Goal: Task Accomplishment & Management: Manage account settings

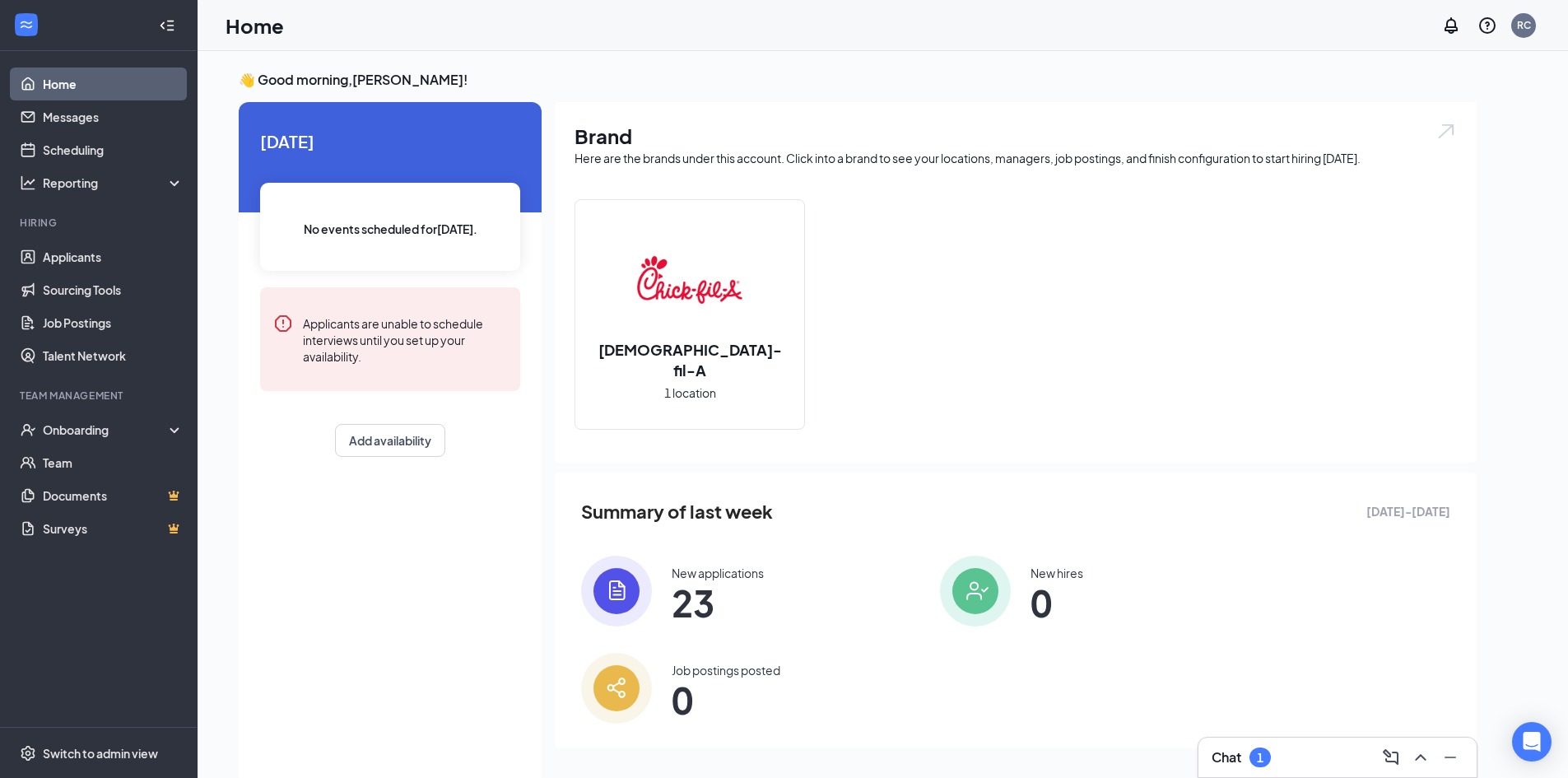
click at [1280, 756] on div "Chat 1" at bounding box center [1338, 757] width 252 height 26
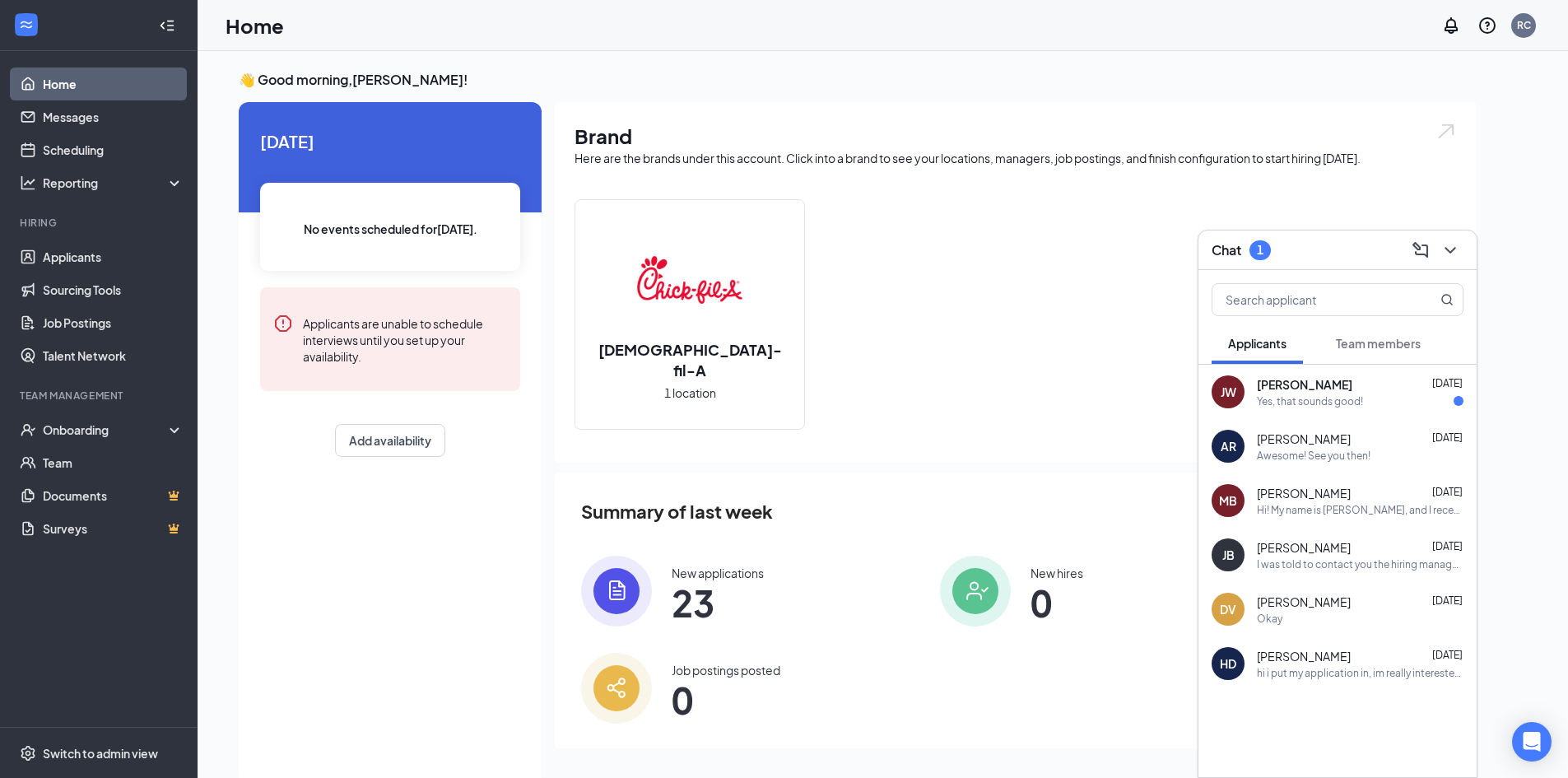
click at [1421, 450] on div "Awesome! See you then!" at bounding box center [1360, 455] width 207 height 14
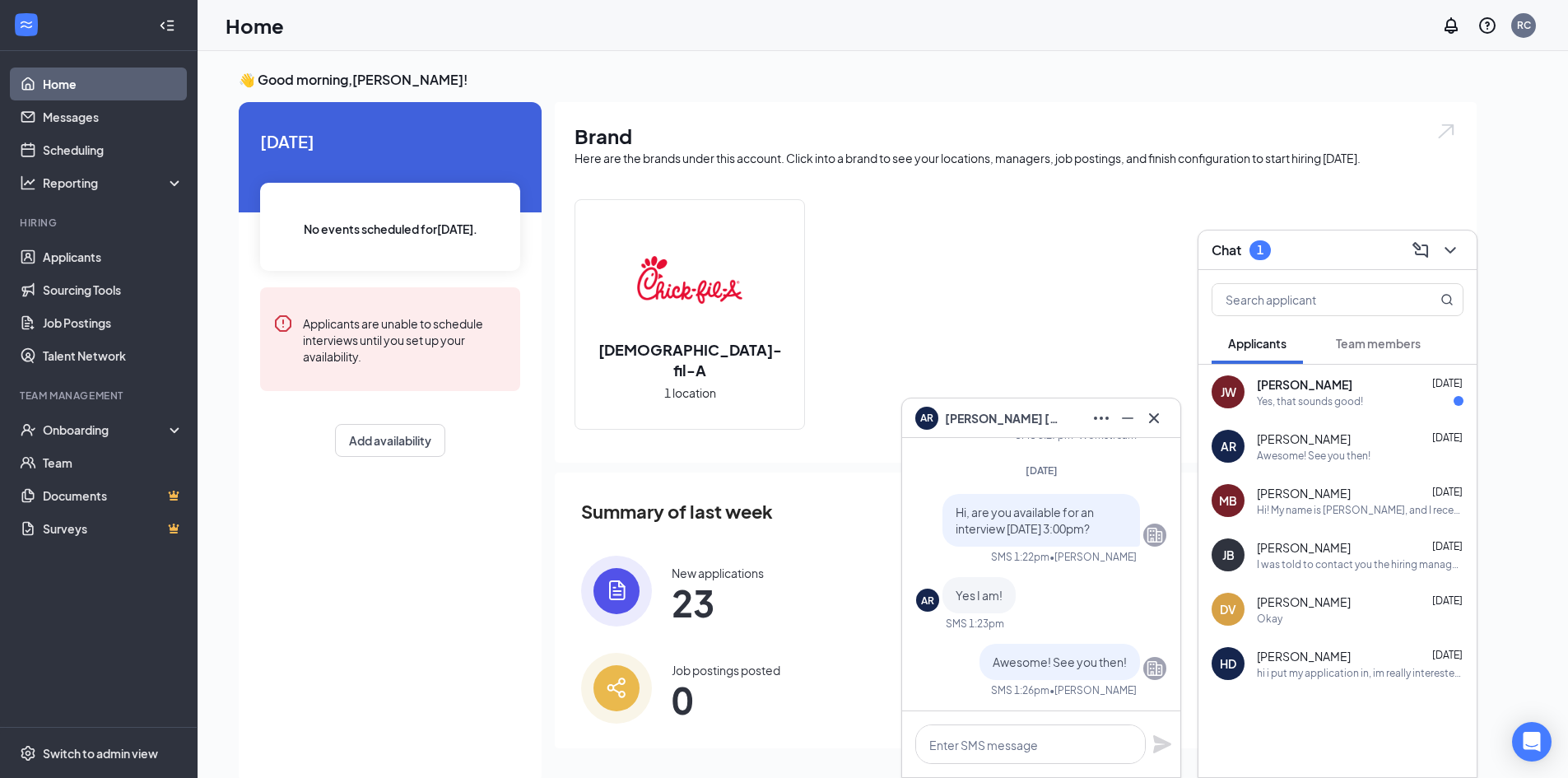
click at [1408, 397] on div "Yes, that sounds good!" at bounding box center [1360, 401] width 207 height 14
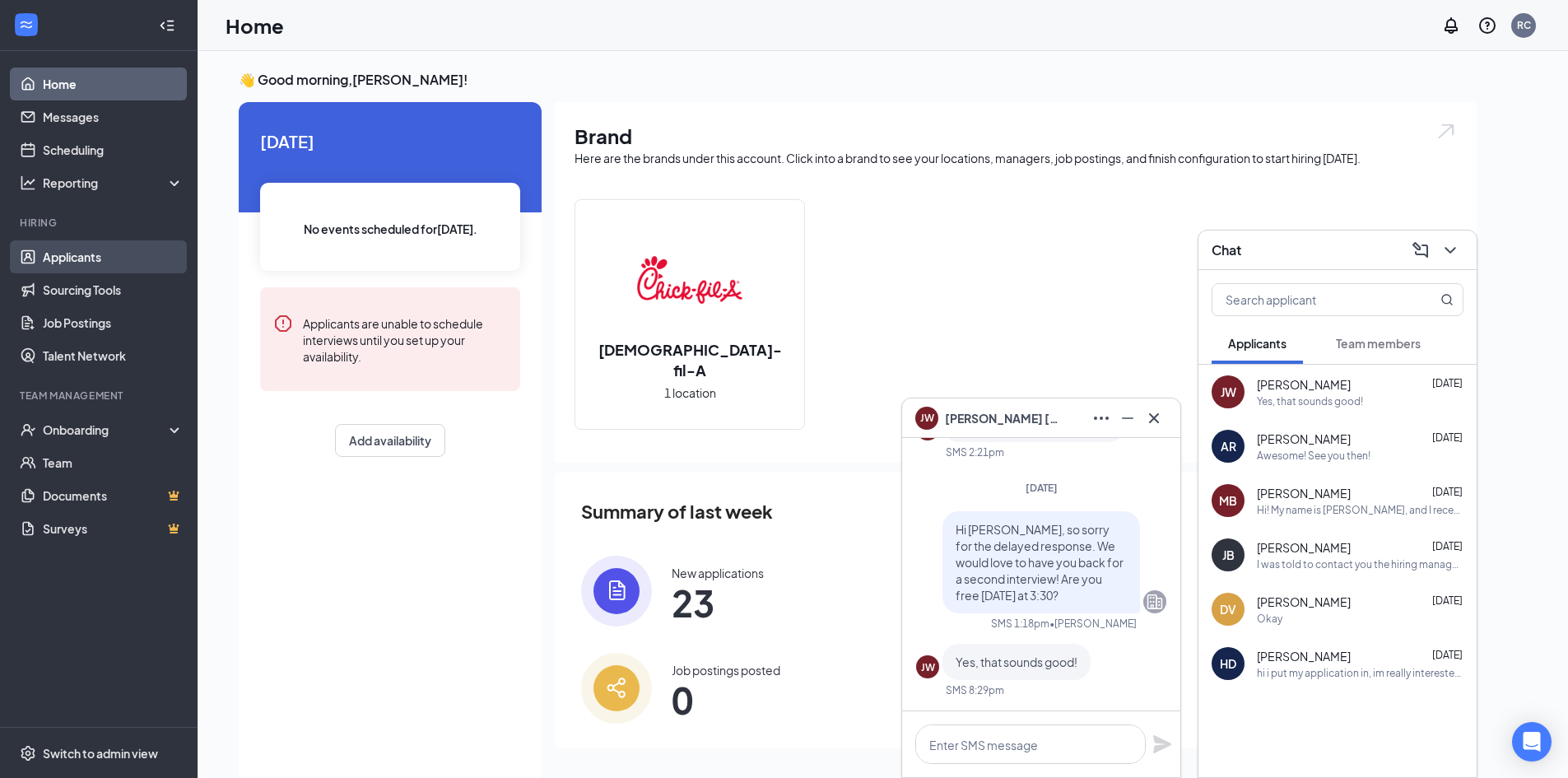
click at [48, 262] on link "Applicants" at bounding box center [114, 257] width 141 height 33
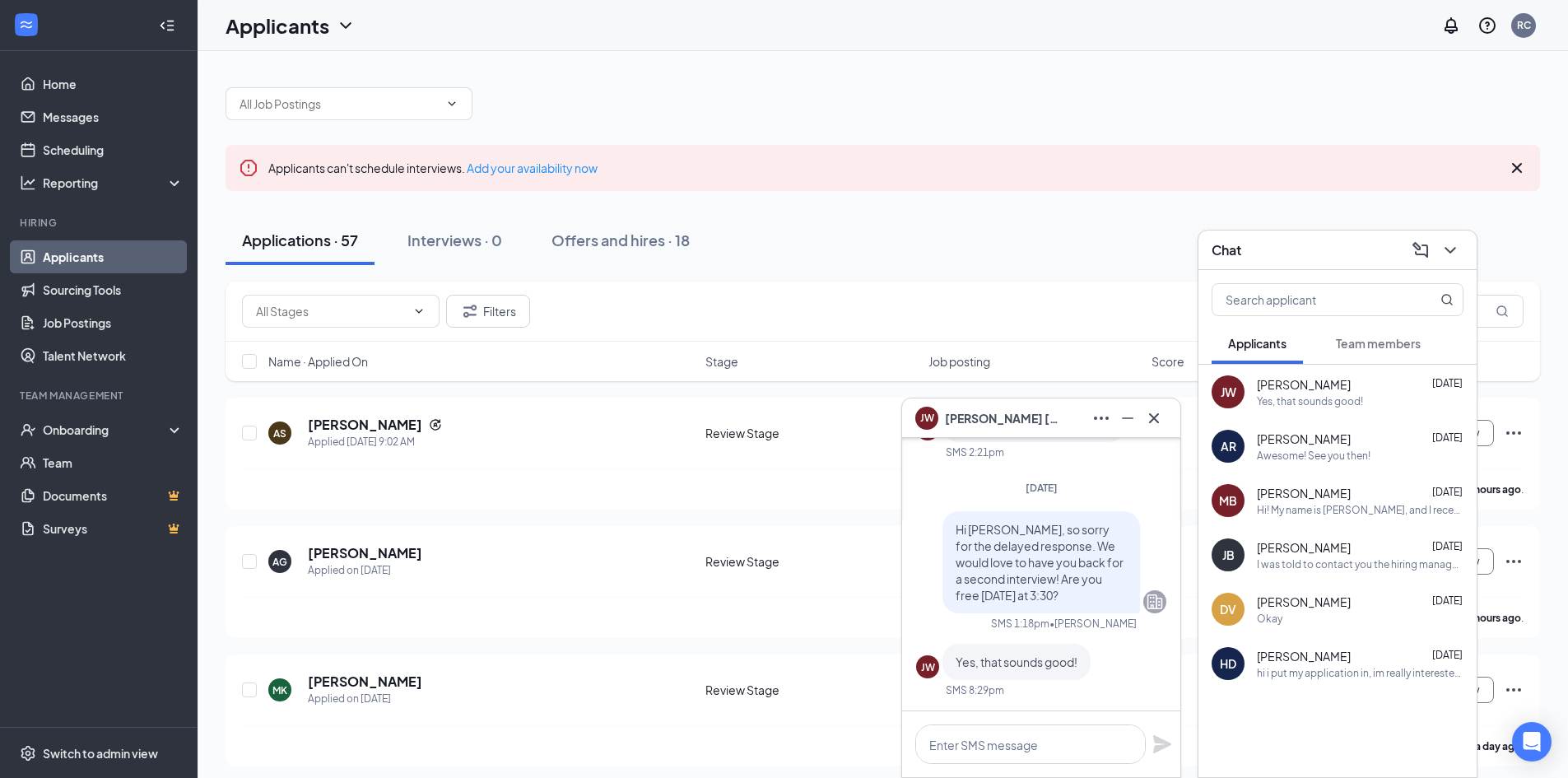
click at [1467, 255] on div "Chat" at bounding box center [1338, 250] width 278 height 39
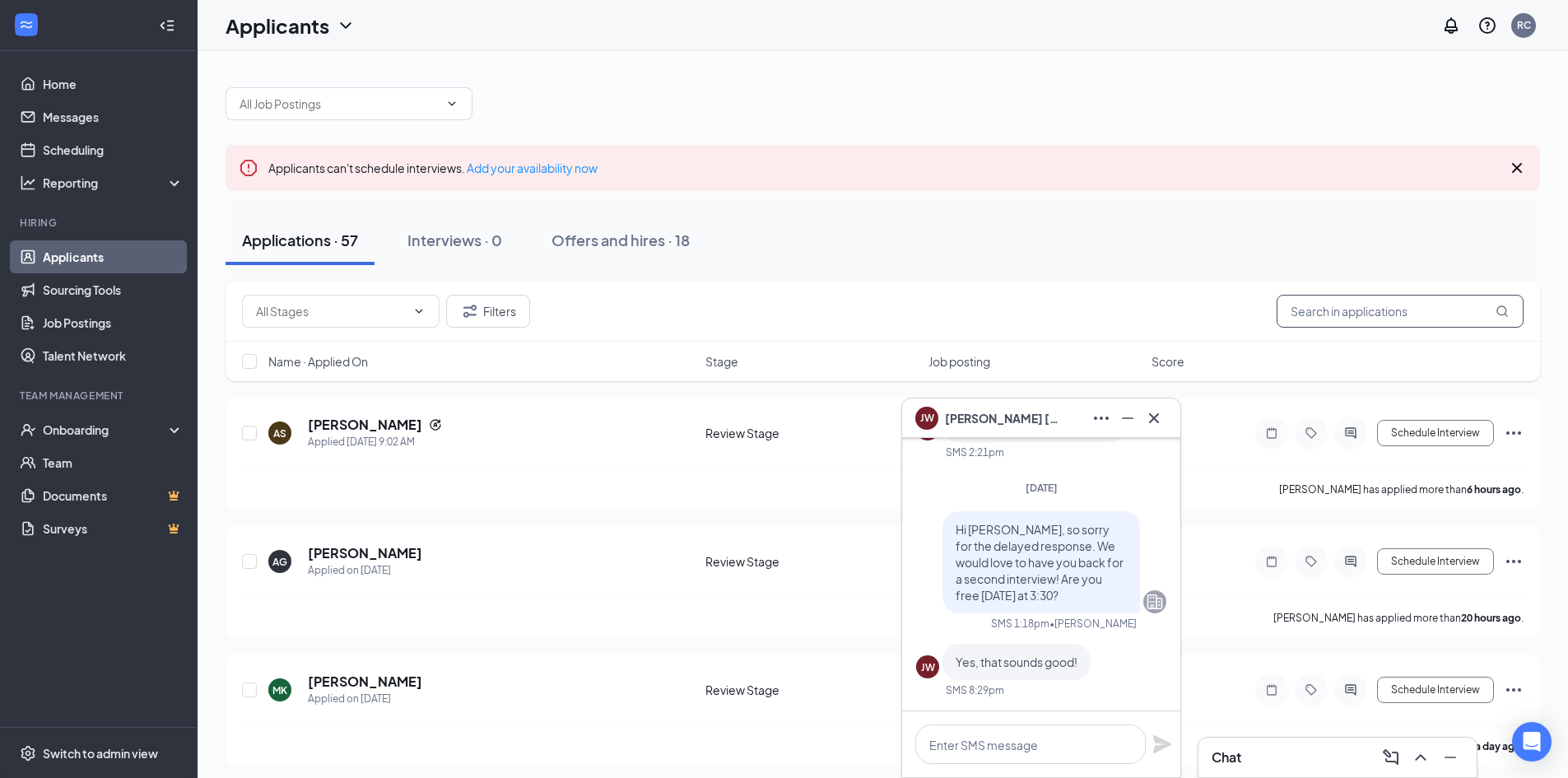
click at [1388, 320] on input "text" at bounding box center [1400, 311] width 247 height 33
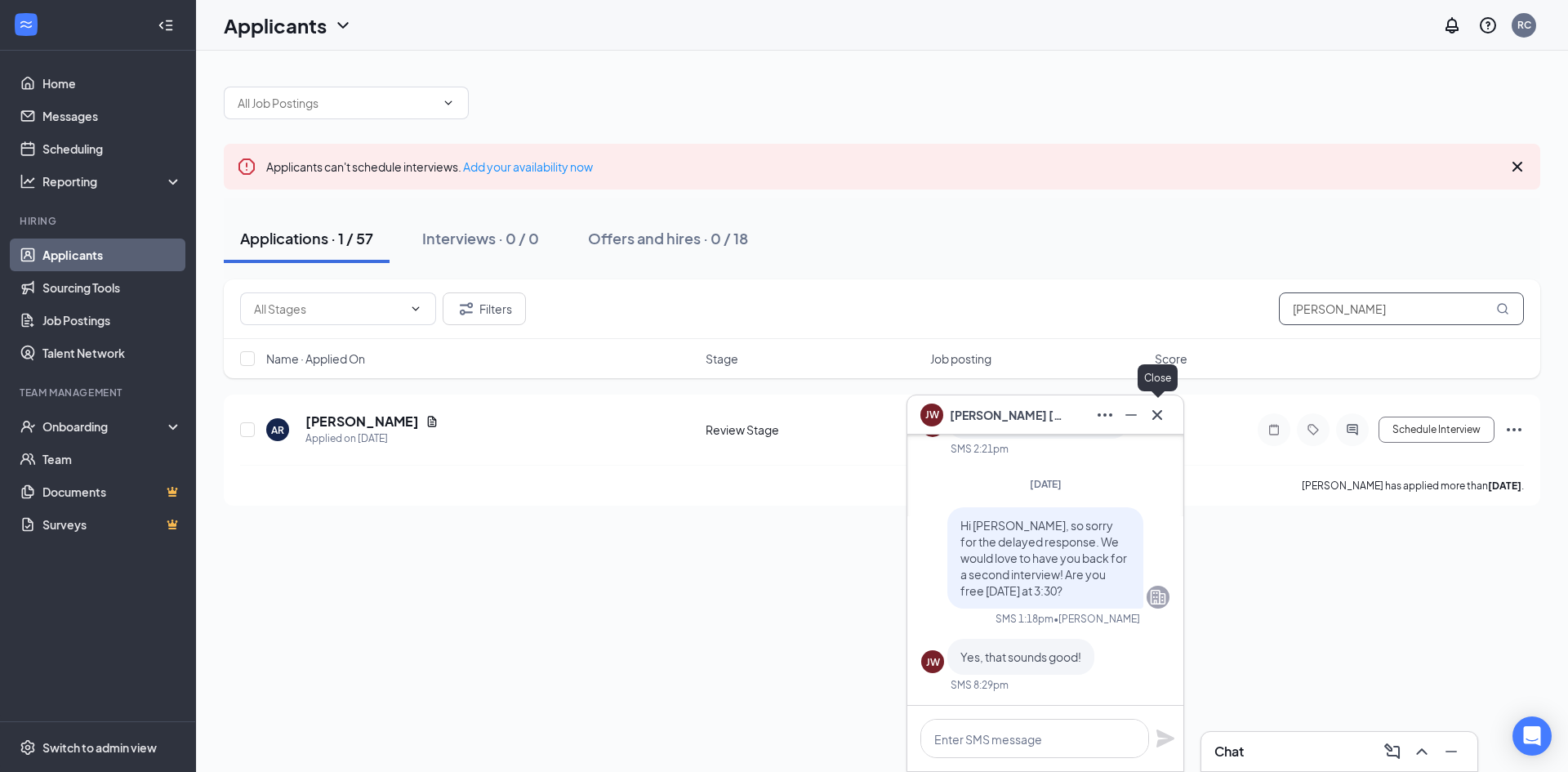
type input "[PERSON_NAME]"
click at [1156, 411] on icon "Cross" at bounding box center [1157, 414] width 20 height 20
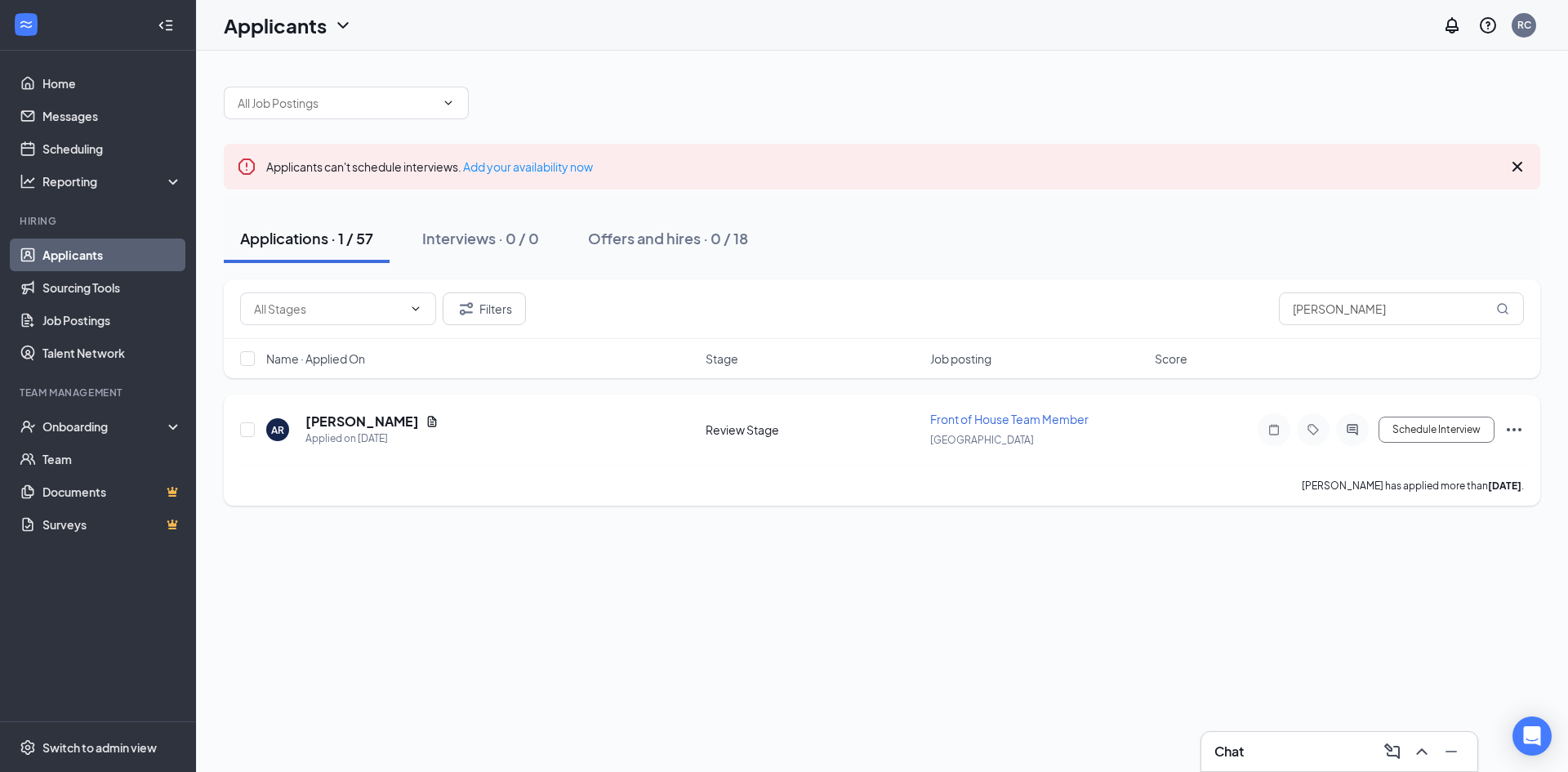
click at [1509, 426] on icon "Ellipses" at bounding box center [1513, 429] width 20 height 20
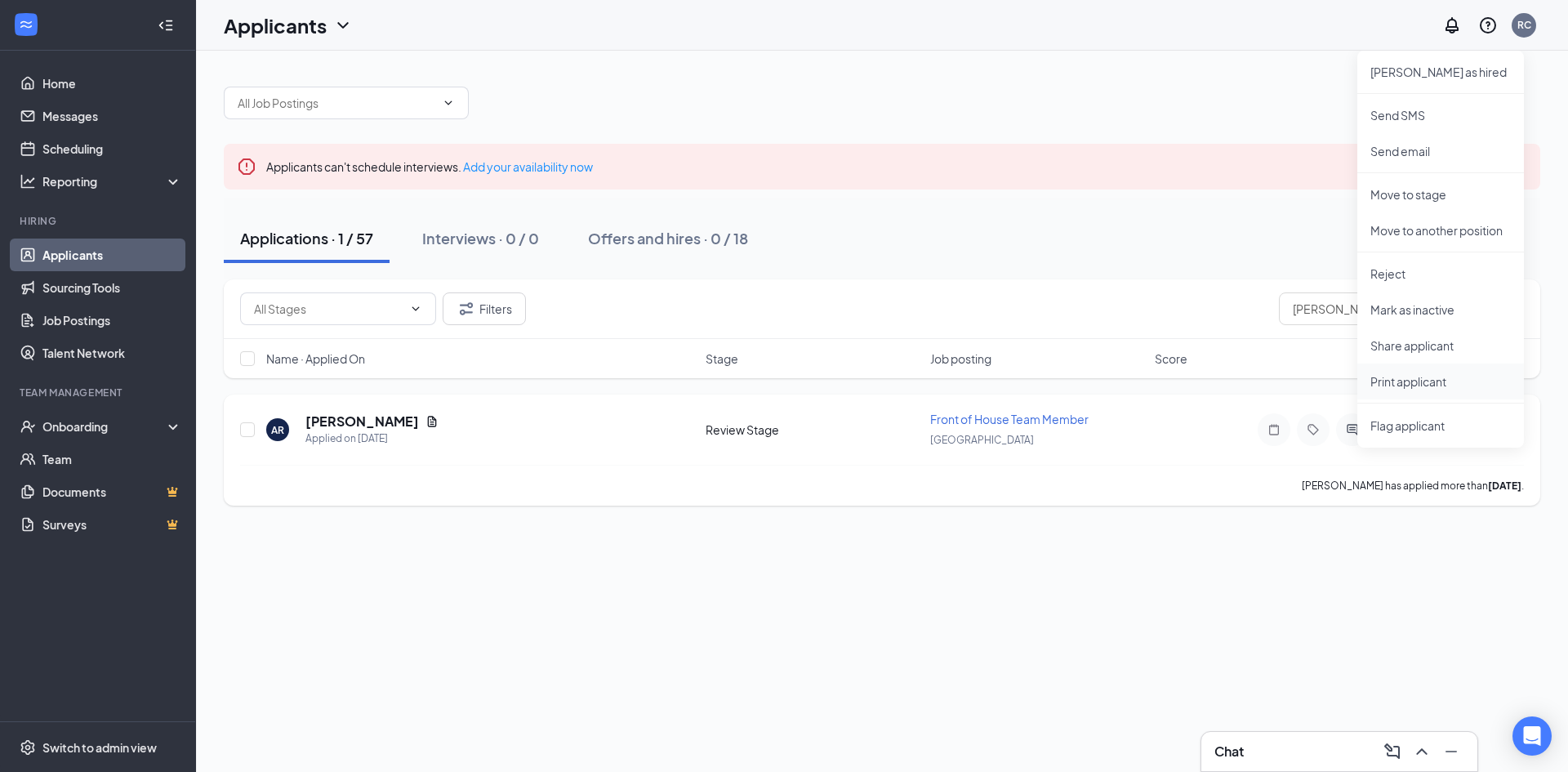
click at [1436, 380] on p "Print applicant" at bounding box center [1440, 381] width 141 height 17
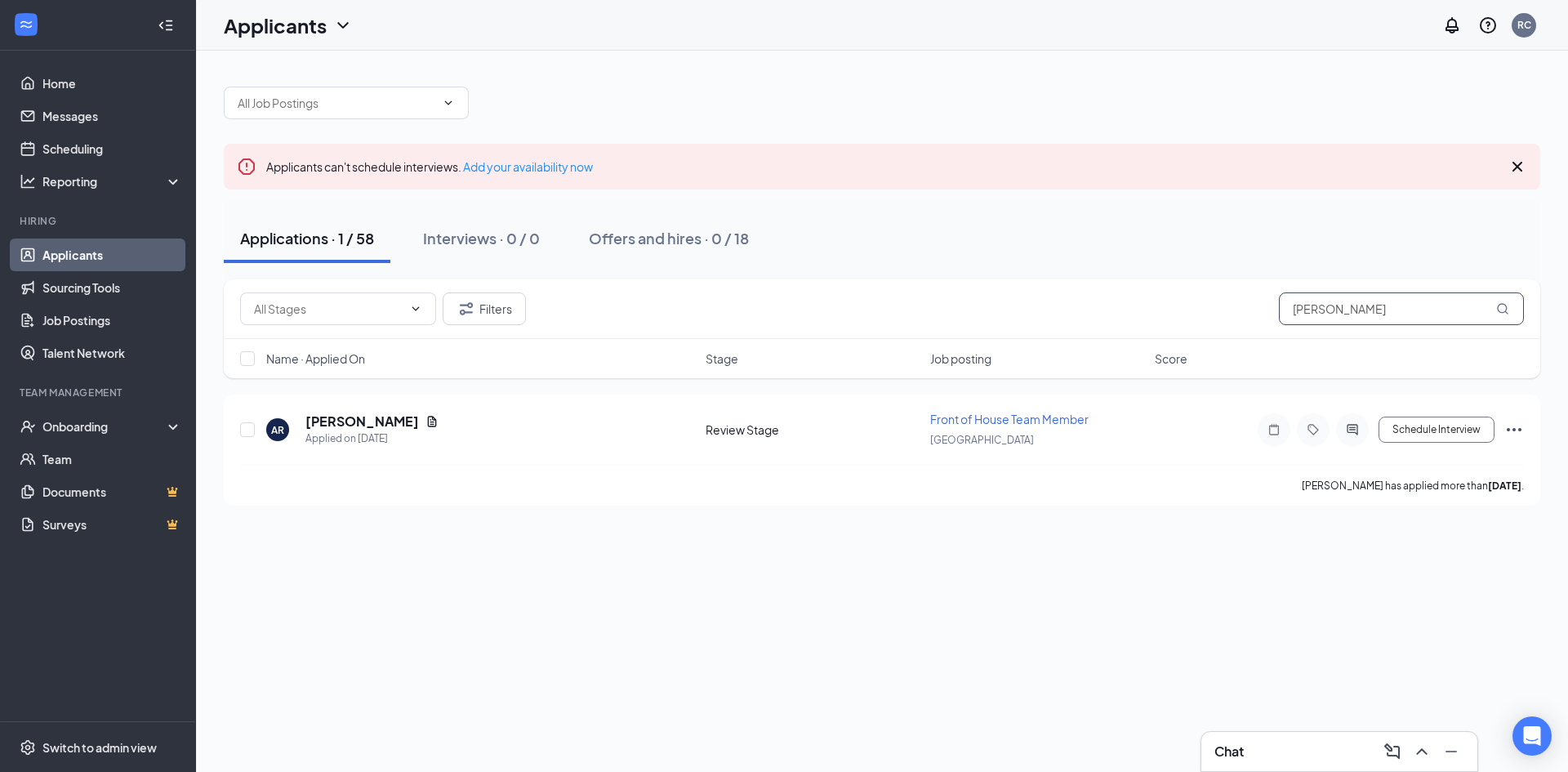
drag, startPoint x: 1369, startPoint y: 296, endPoint x: 1022, endPoint y: 282, distance: 347.3
click at [1022, 282] on div "Filters [PERSON_NAME]" at bounding box center [882, 310] width 1316 height 60
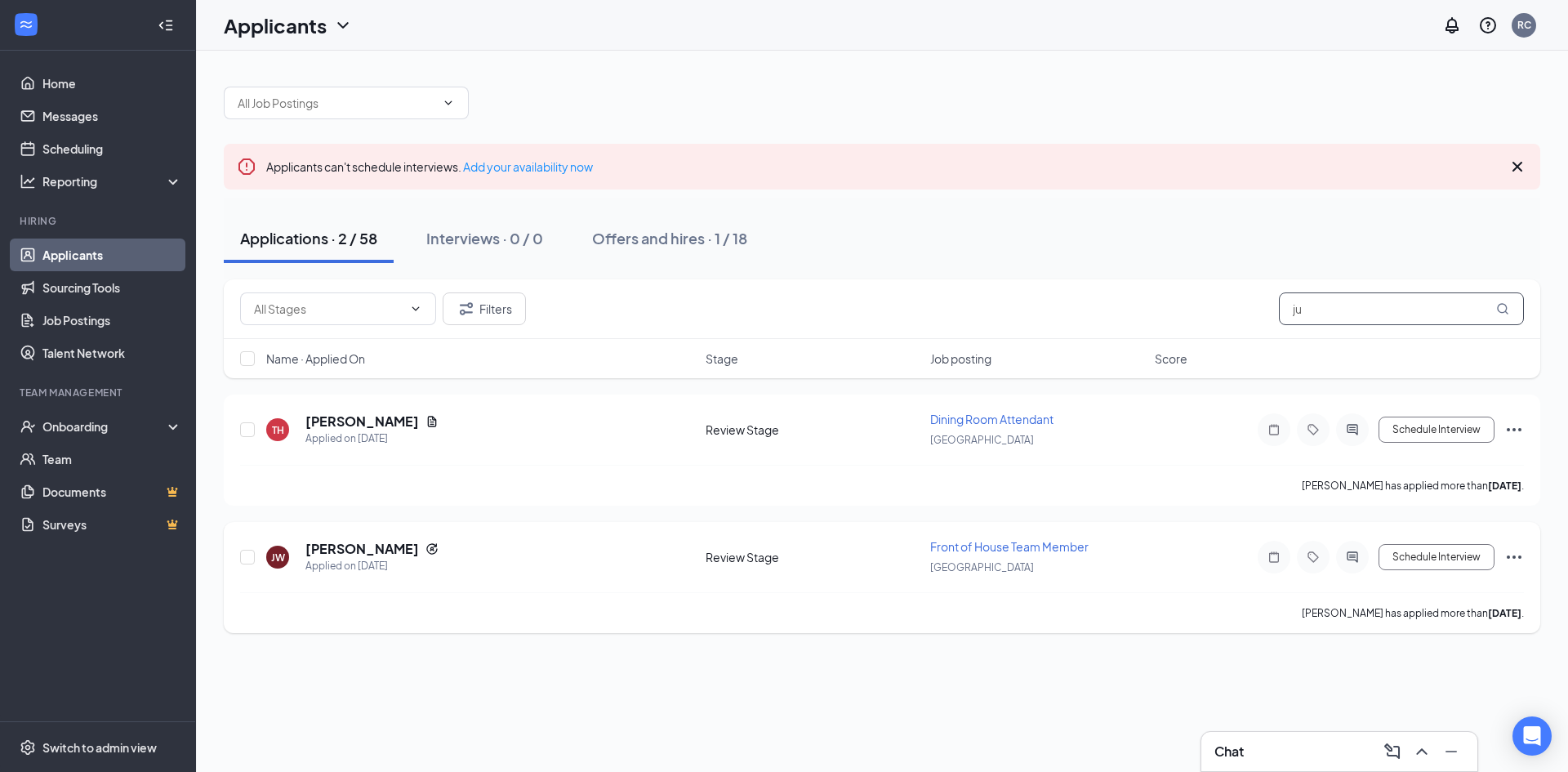
type input "ju"
click at [1516, 558] on icon "Ellipses" at bounding box center [1513, 557] width 20 height 20
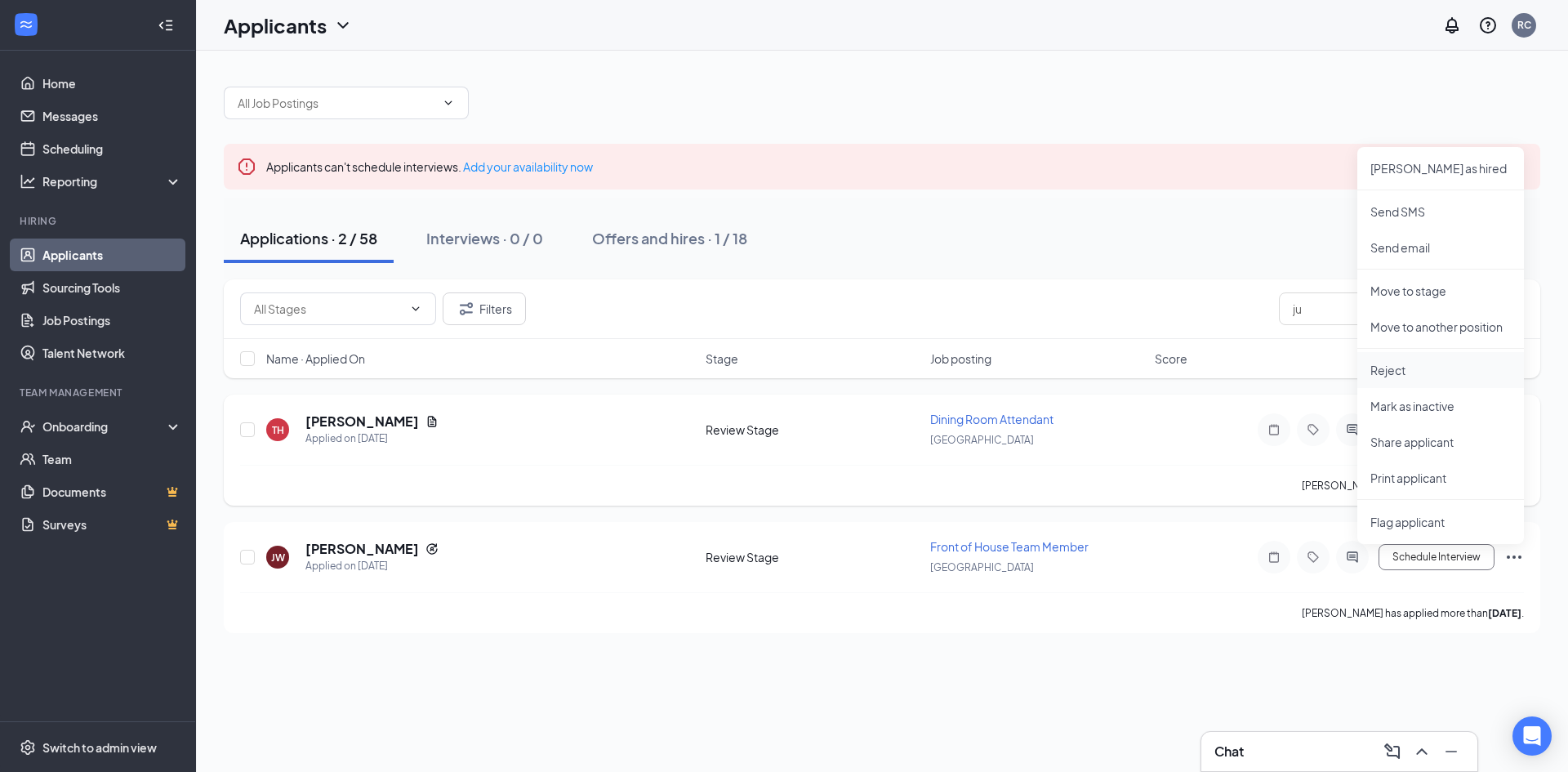
drag, startPoint x: 1443, startPoint y: 361, endPoint x: 1411, endPoint y: 363, distance: 32.1
click at [1441, 361] on li "Reject" at bounding box center [1440, 369] width 167 height 36
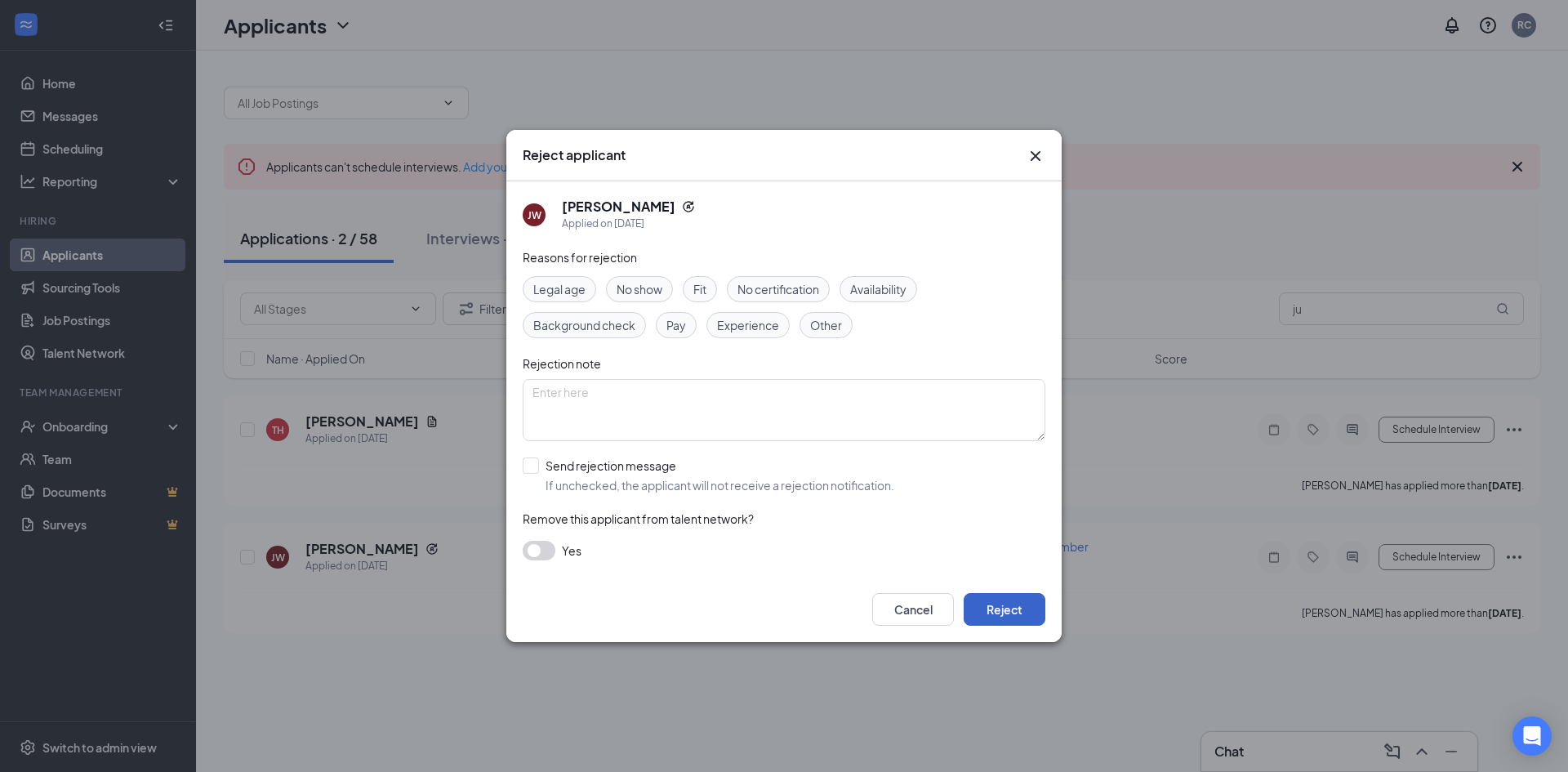
click at [980, 619] on button "Reject" at bounding box center [1005, 609] width 82 height 33
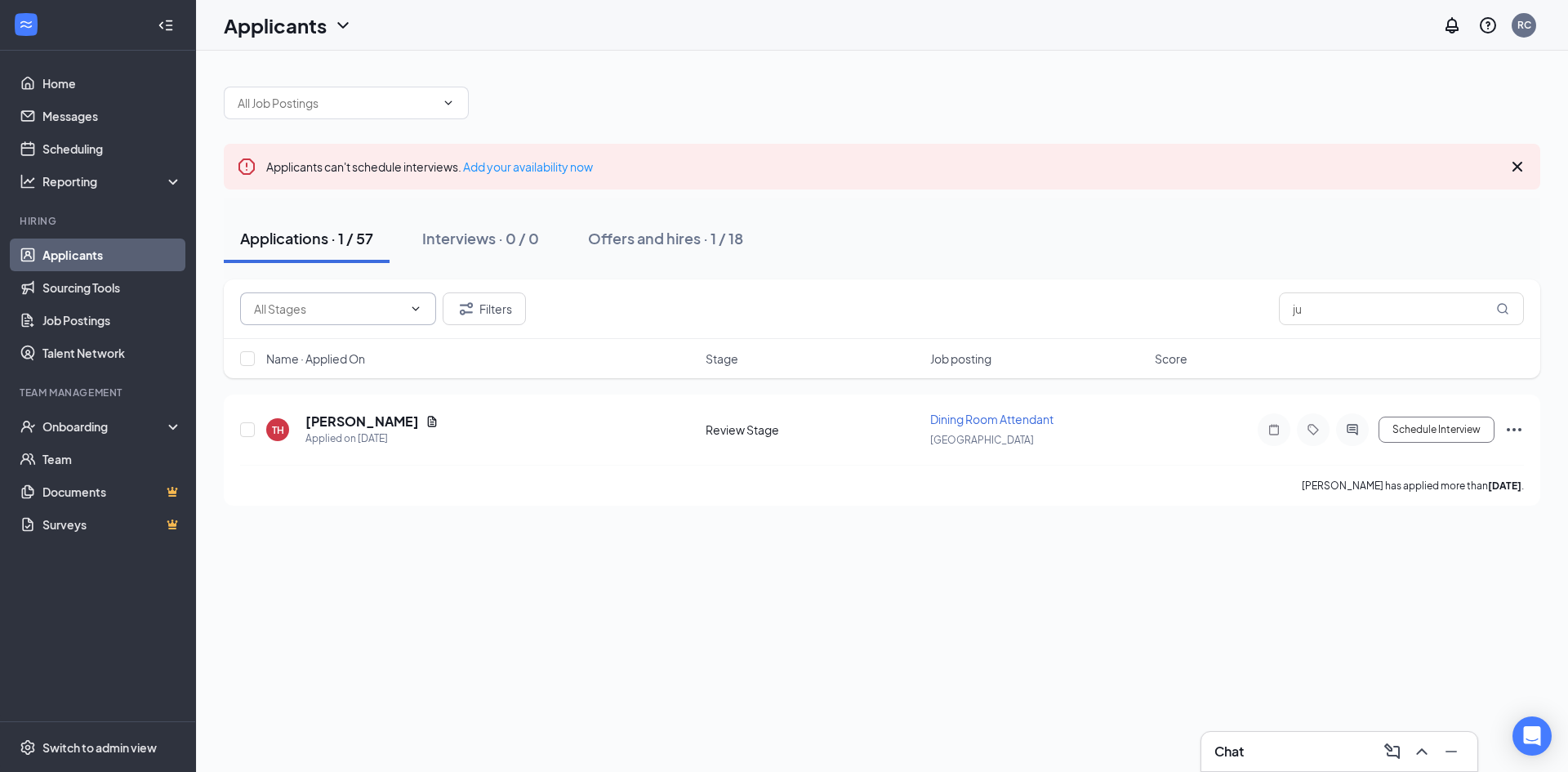
click at [396, 317] on input "text" at bounding box center [327, 308] width 148 height 18
click at [724, 229] on div "Offers and hires · 1 / 18" at bounding box center [666, 238] width 155 height 21
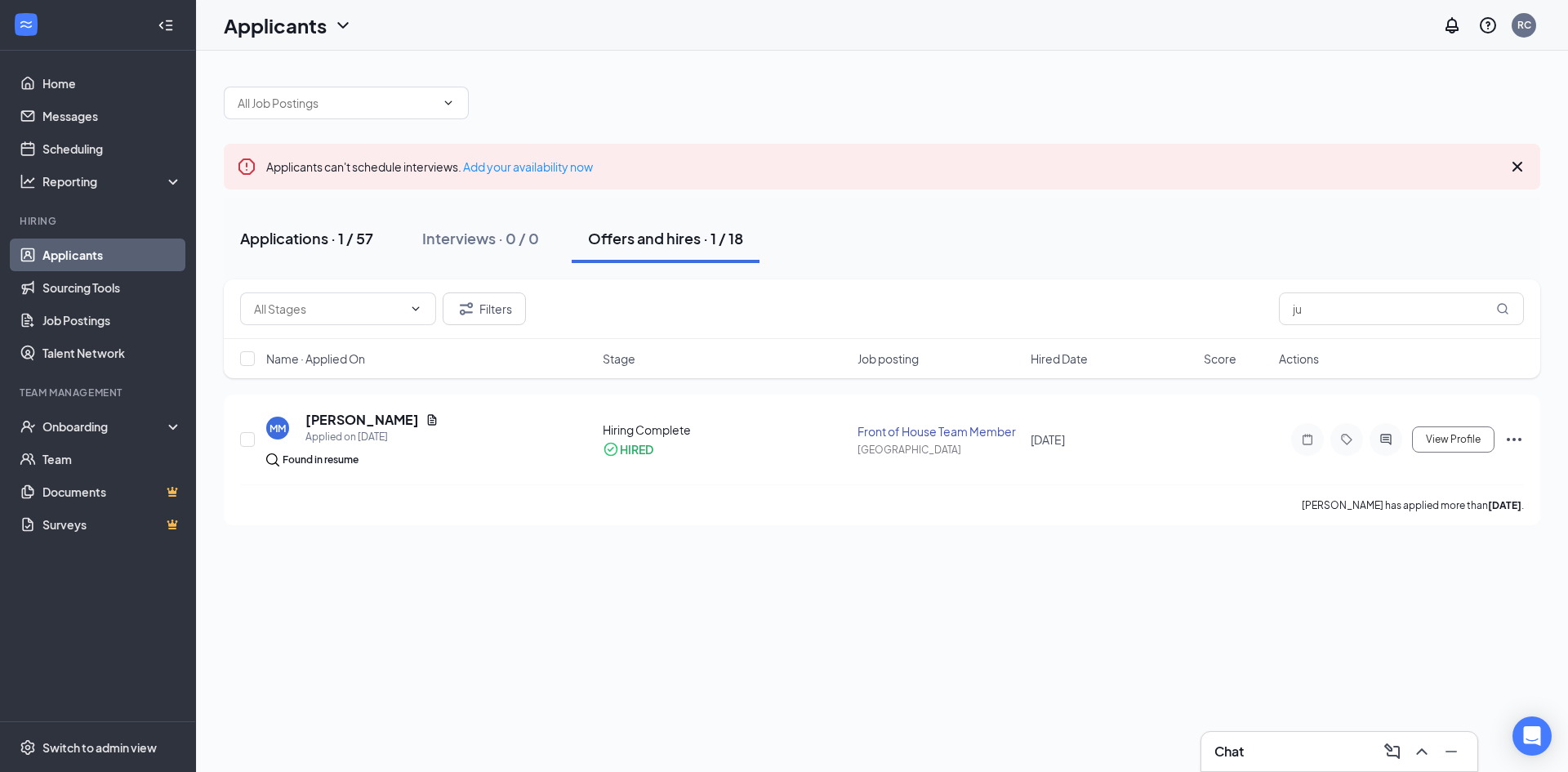
click at [297, 240] on div "Applications · 1 / 57" at bounding box center [306, 238] width 133 height 21
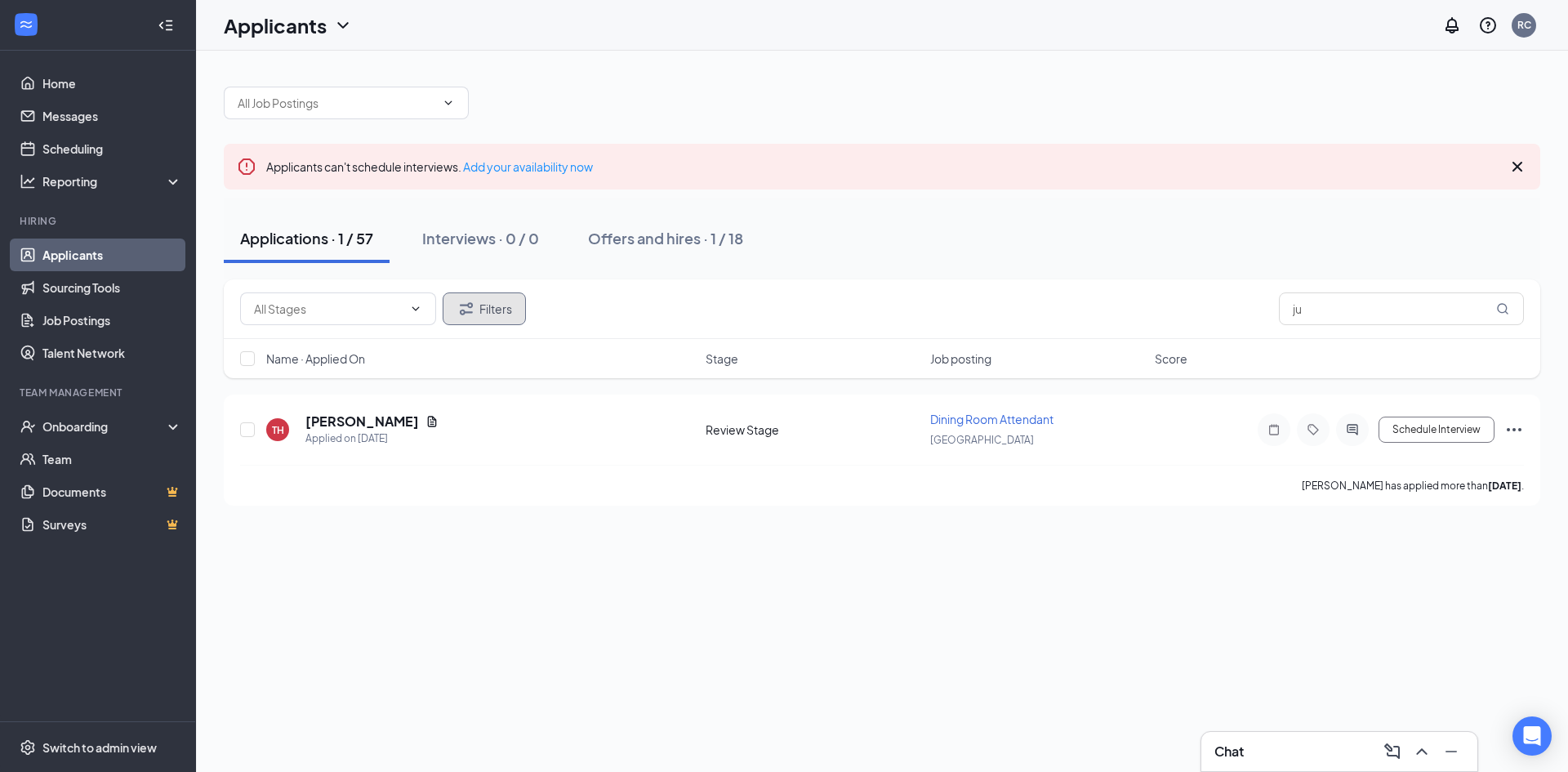
click at [489, 298] on button "Filters" at bounding box center [484, 309] width 83 height 33
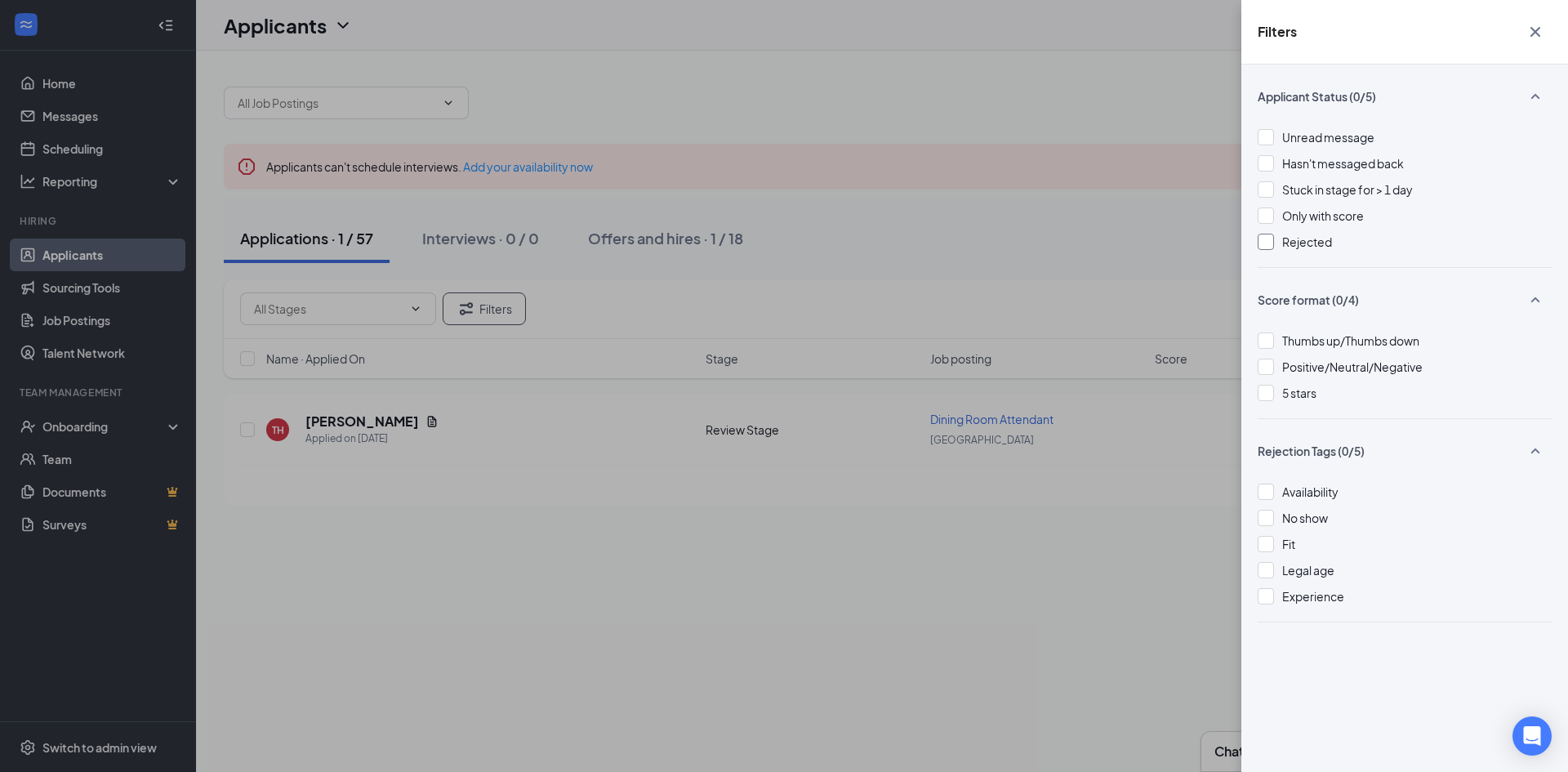
click at [1272, 243] on div at bounding box center [1266, 241] width 17 height 17
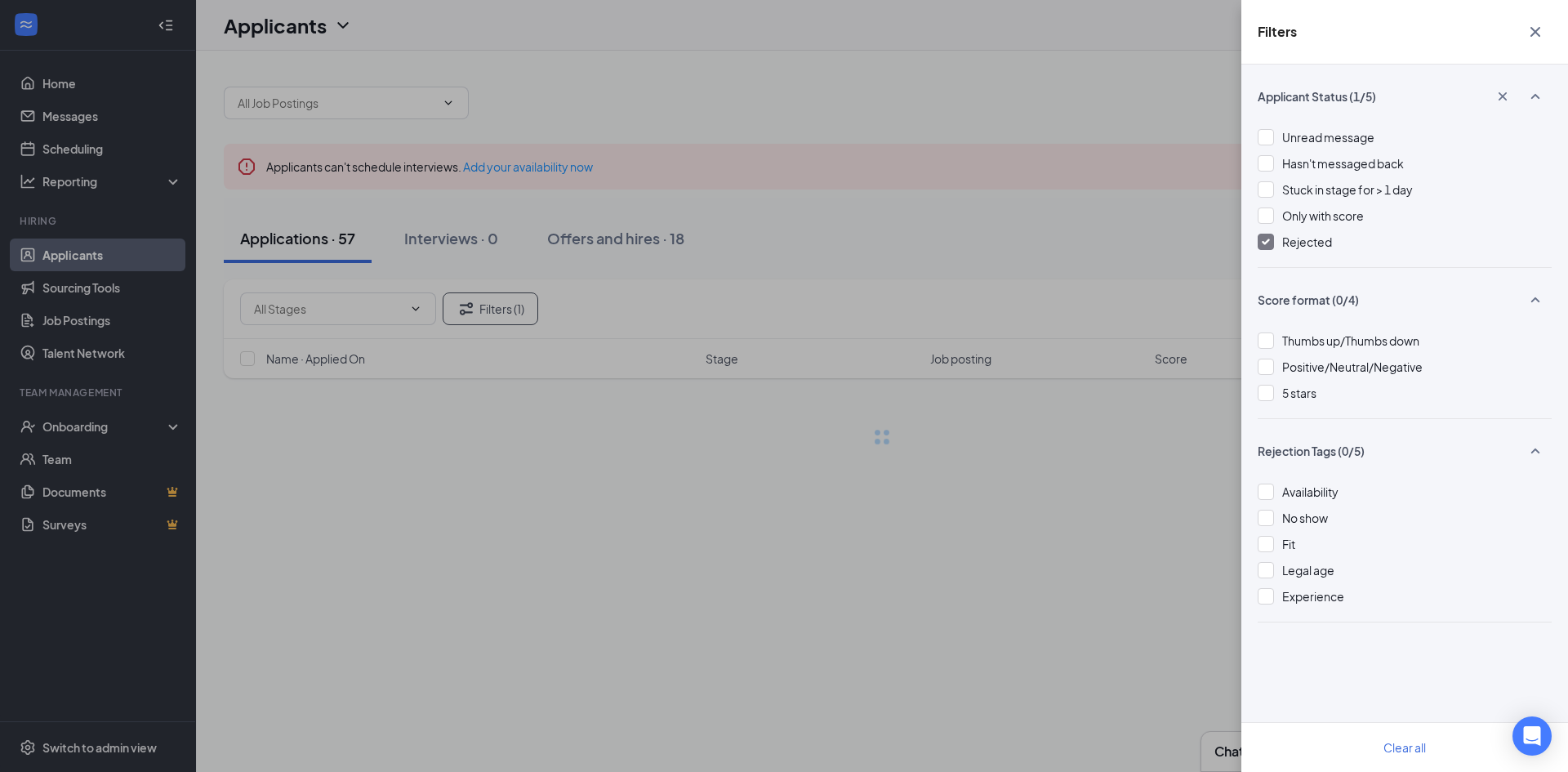
click at [913, 240] on div "Filters Applicant Status (1/5) Unread message Hasn't messaged back Stuck in sta…" at bounding box center [784, 386] width 1568 height 772
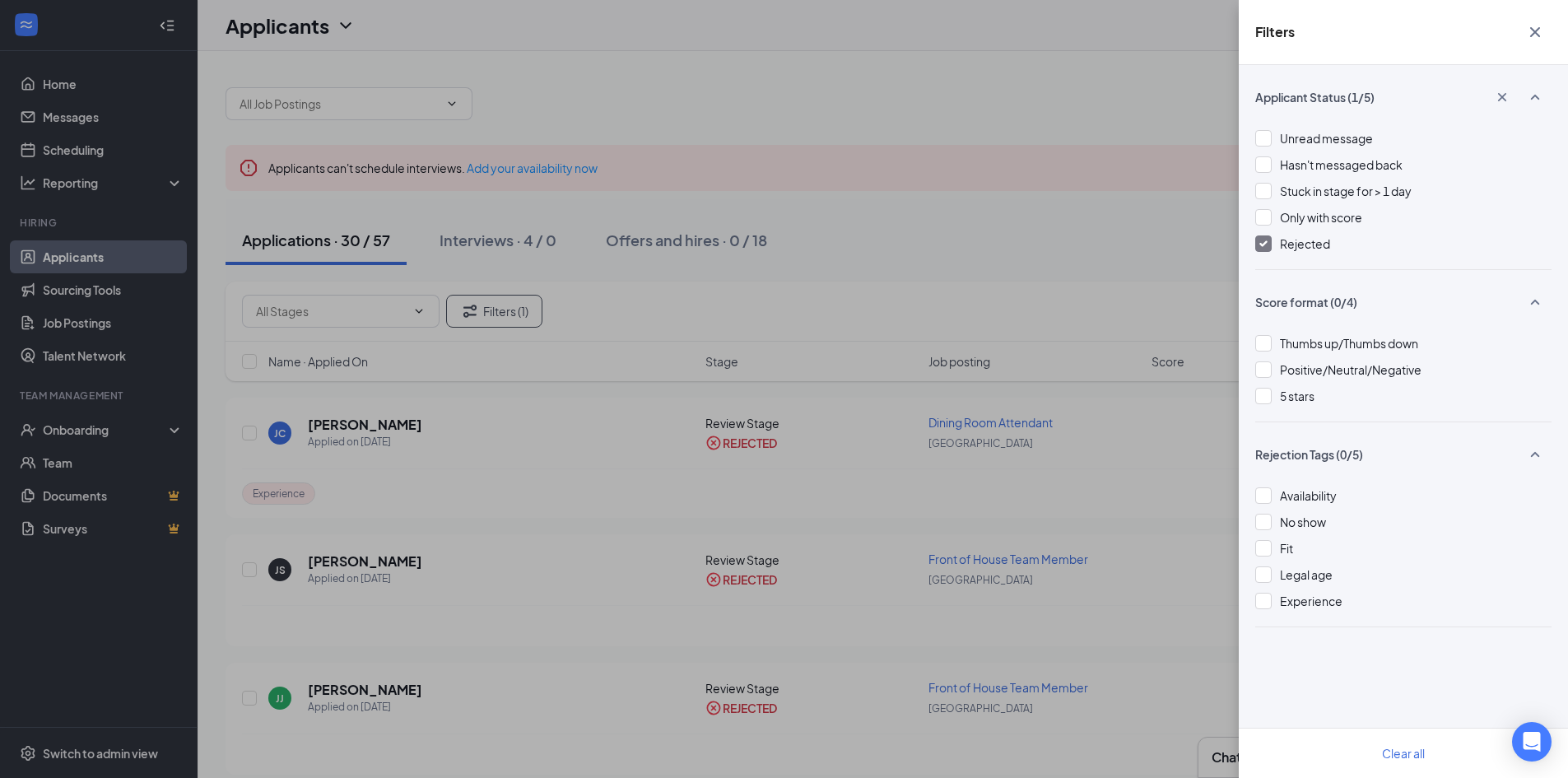
click at [926, 241] on div "Filters Applicant Status (1/5) Unread message Hasn't messaged back Stuck in sta…" at bounding box center [784, 389] width 1568 height 778
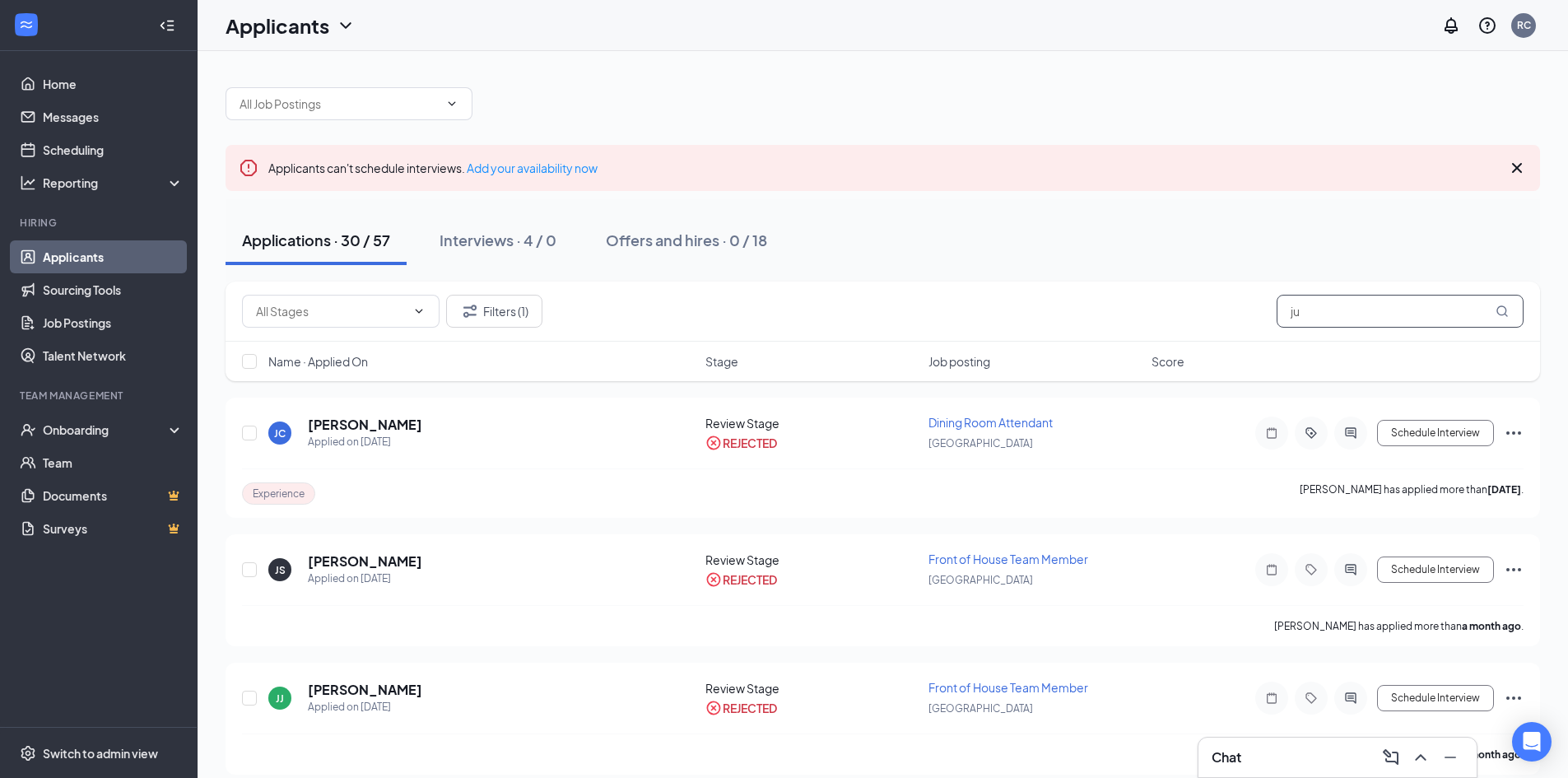
click at [1372, 313] on input "ju" at bounding box center [1400, 311] width 247 height 33
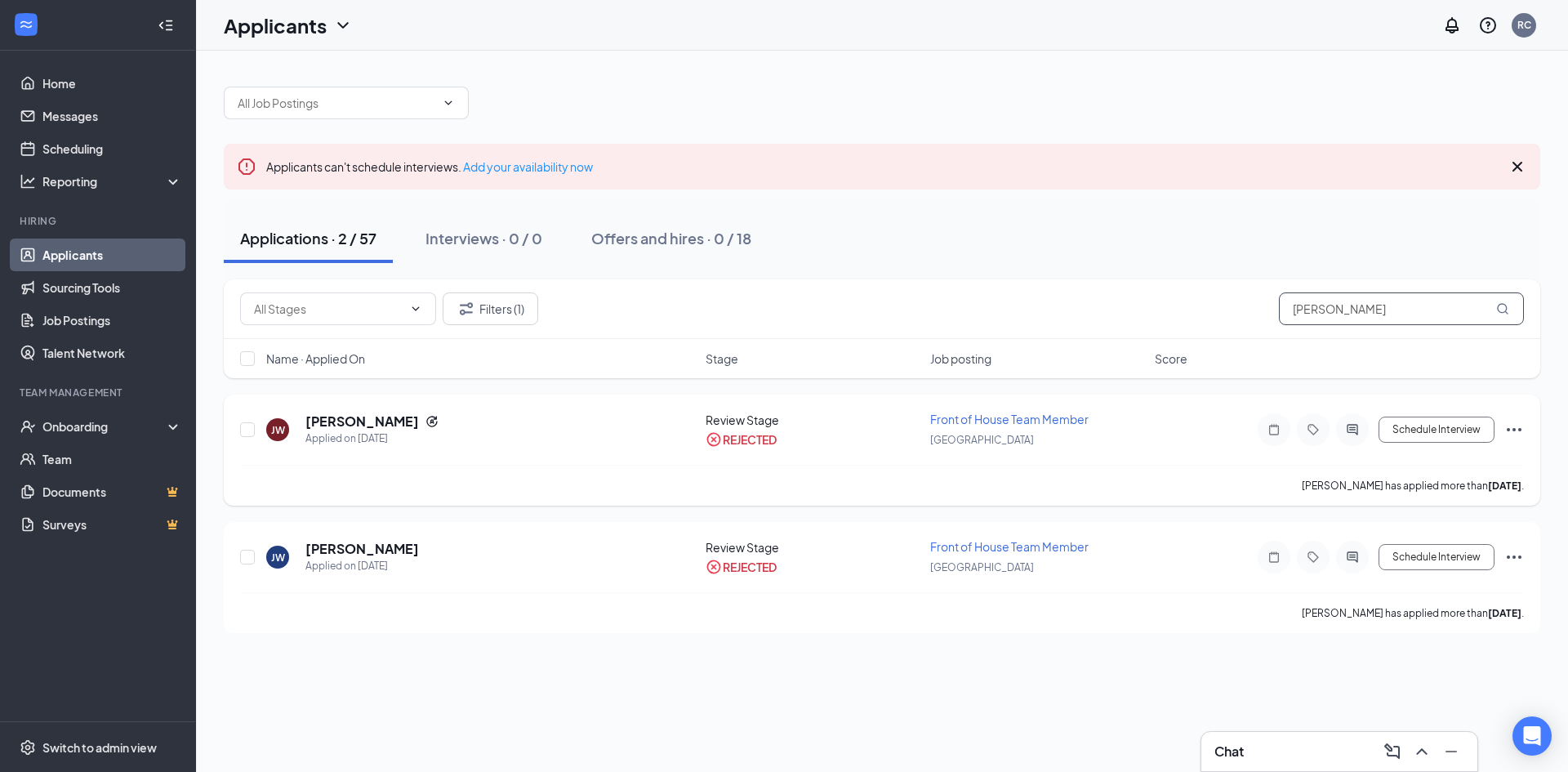
type input "[PERSON_NAME]"
click at [1507, 424] on icon "Ellipses" at bounding box center [1513, 429] width 20 height 20
click at [1412, 469] on p "Unreject" at bounding box center [1440, 464] width 141 height 17
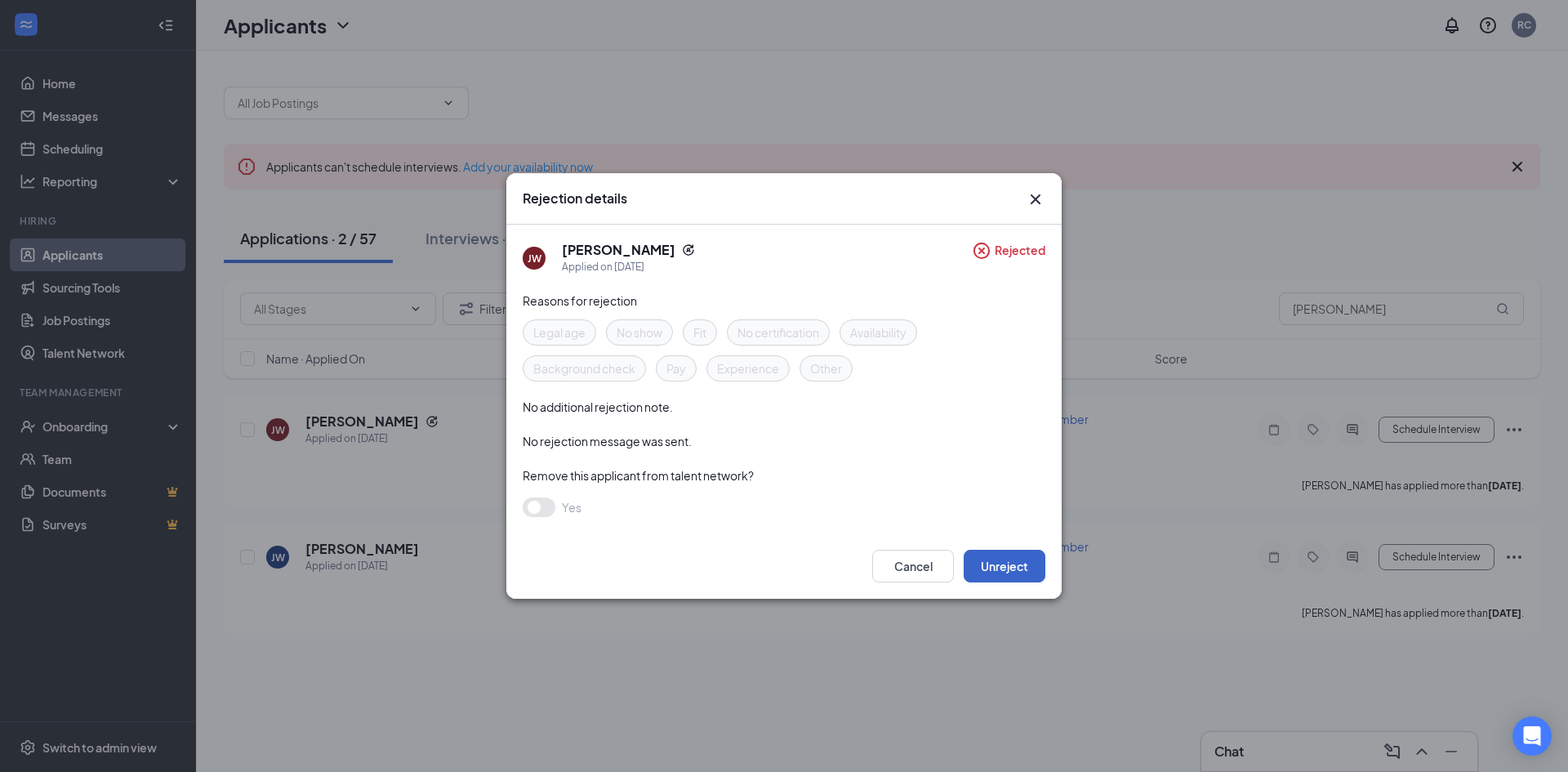
click at [1001, 558] on button "Unreject" at bounding box center [1005, 565] width 82 height 33
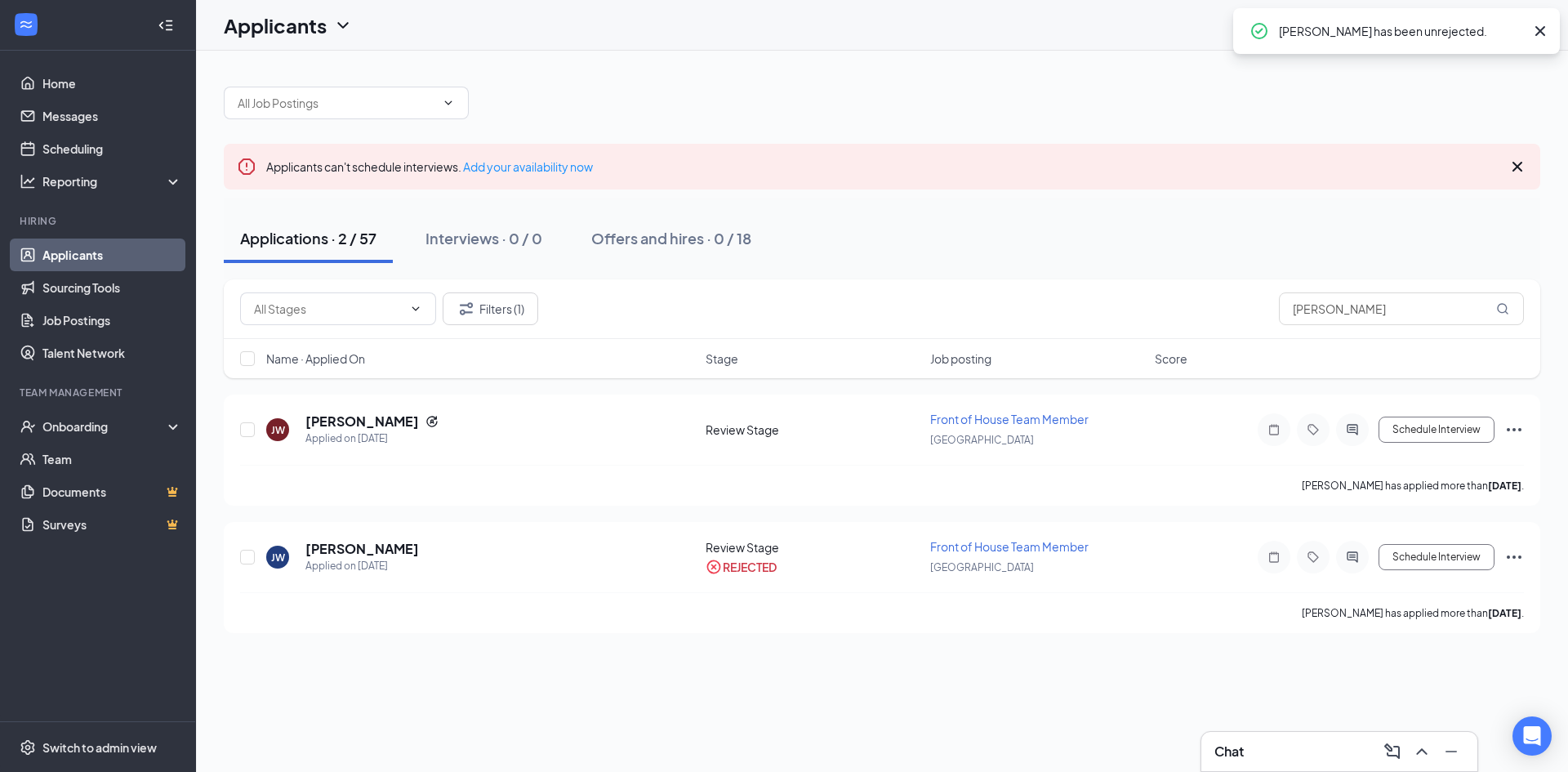
click at [1309, 748] on div "Chat" at bounding box center [1339, 751] width 250 height 26
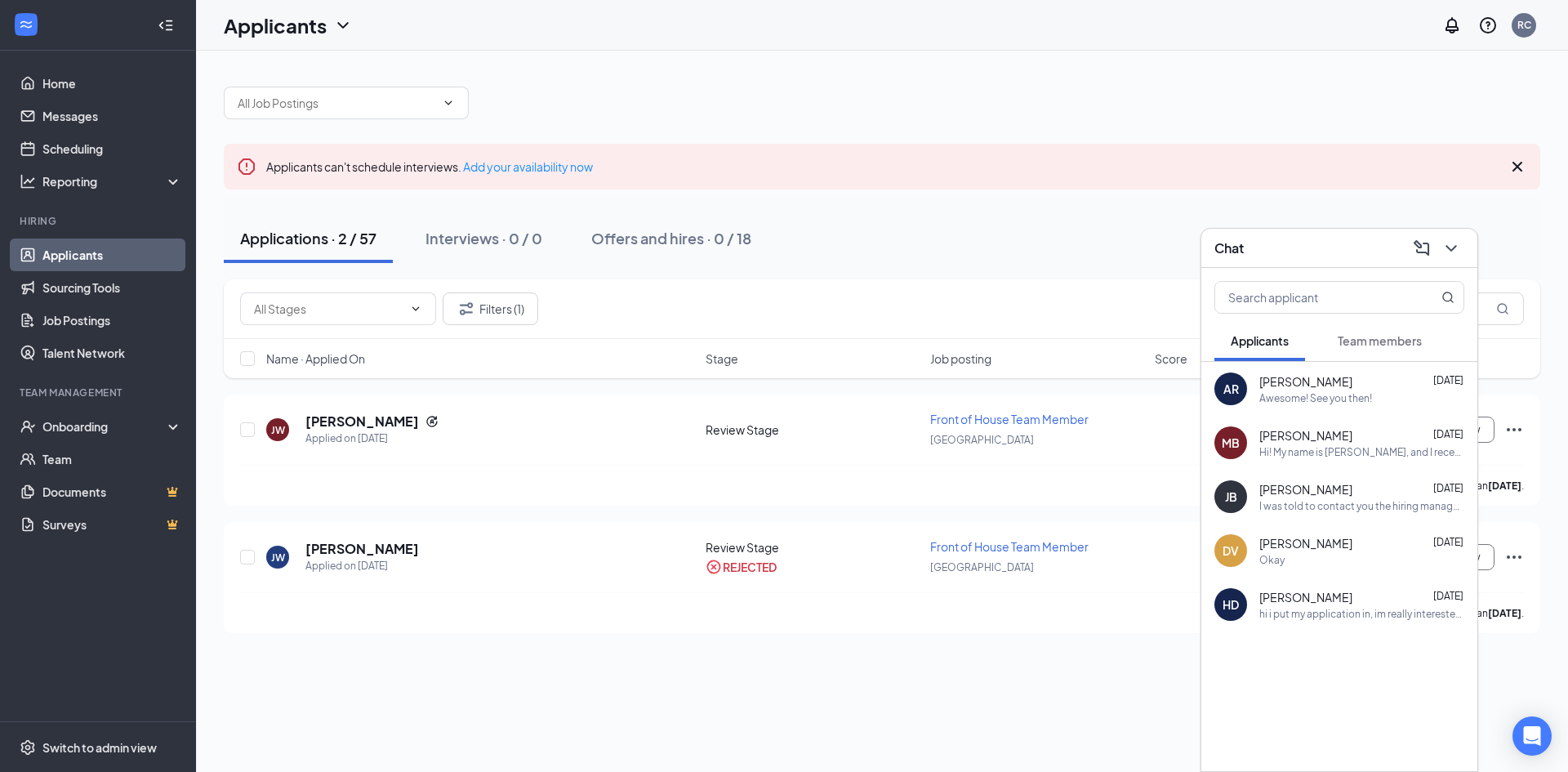
click at [1464, 247] on div "Chat" at bounding box center [1339, 248] width 276 height 39
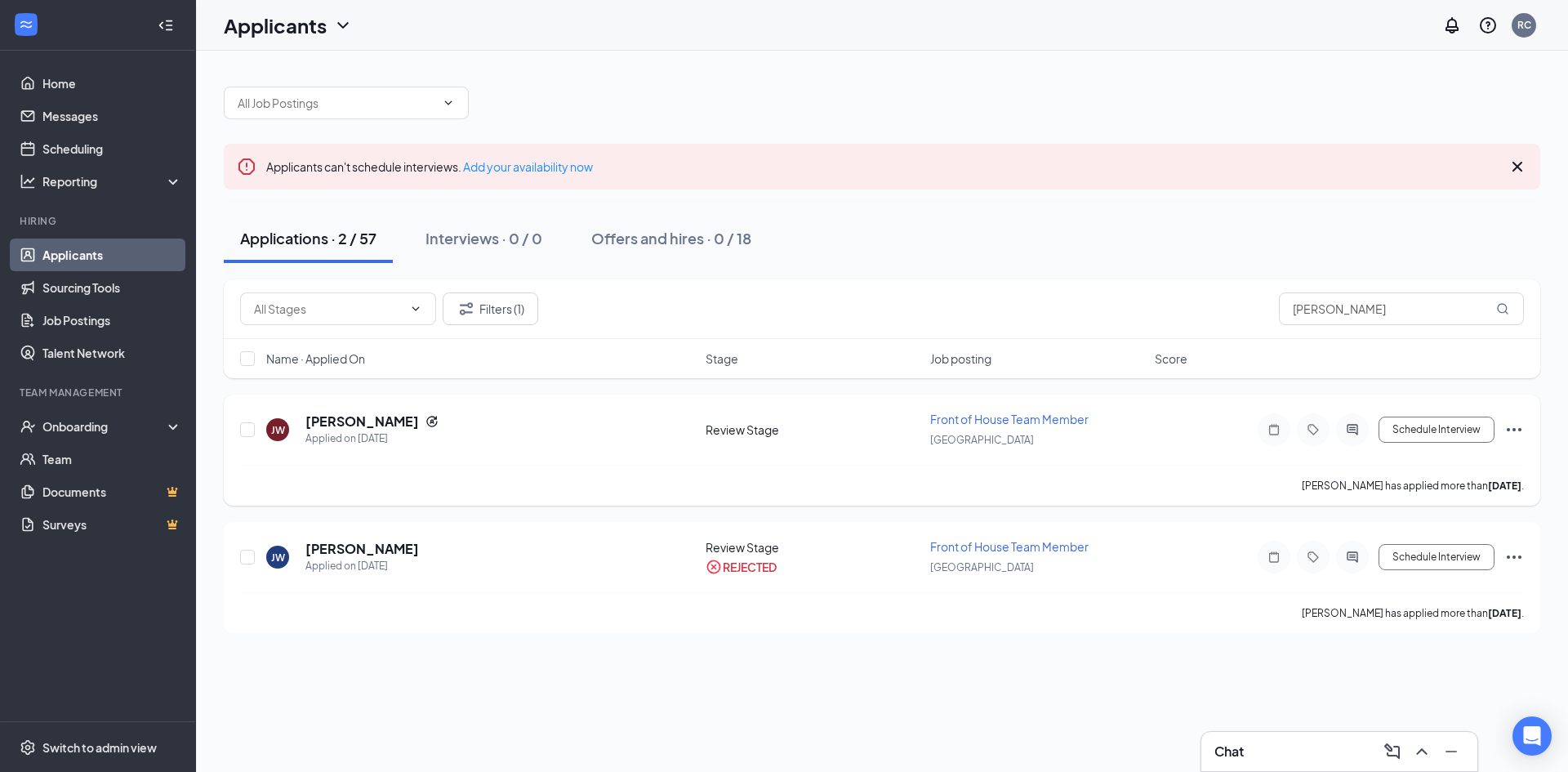
click at [1348, 424] on icon "ActiveChat" at bounding box center [1352, 430] width 20 height 13
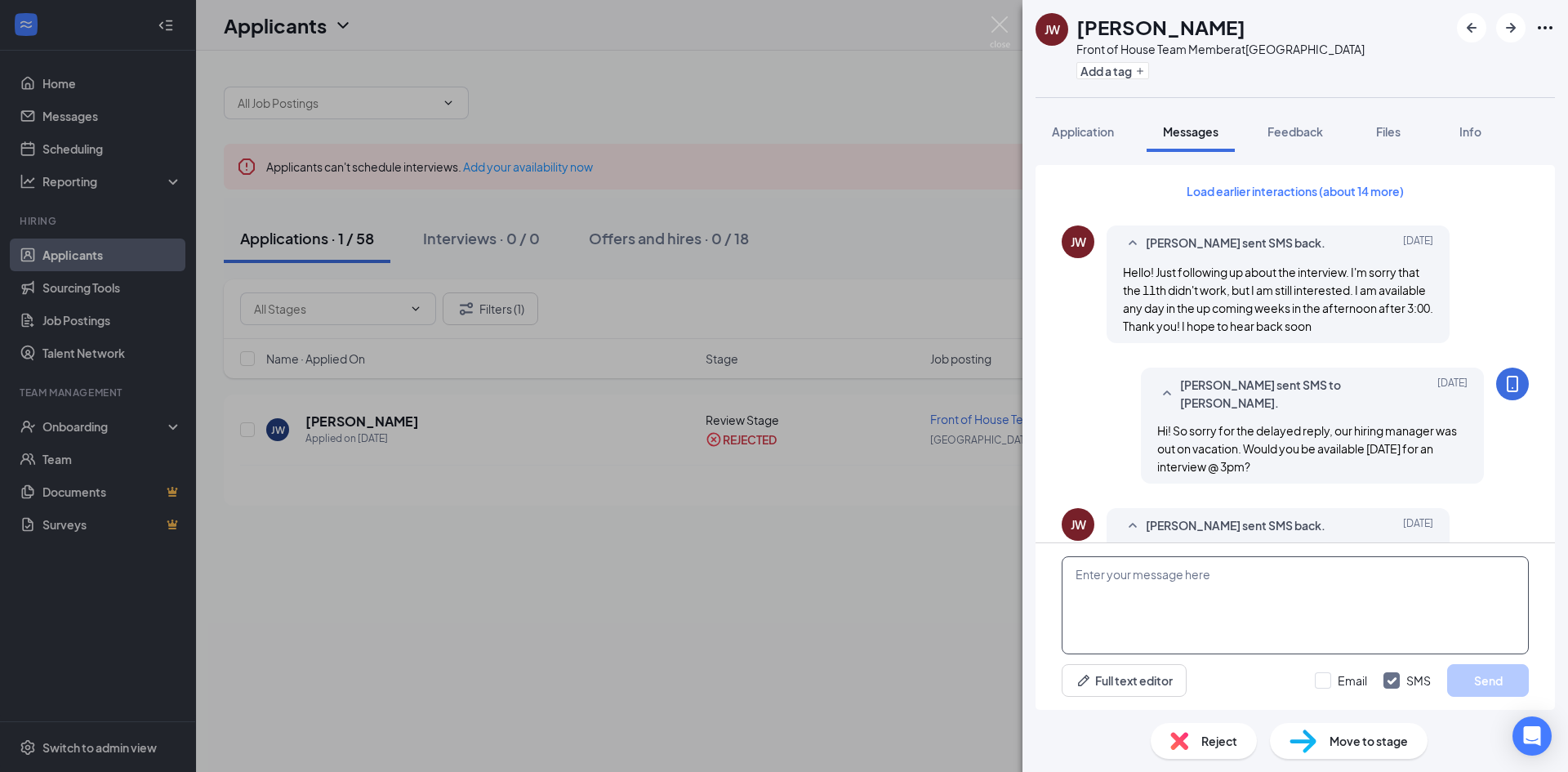
click at [1198, 604] on textarea at bounding box center [1295, 604] width 467 height 98
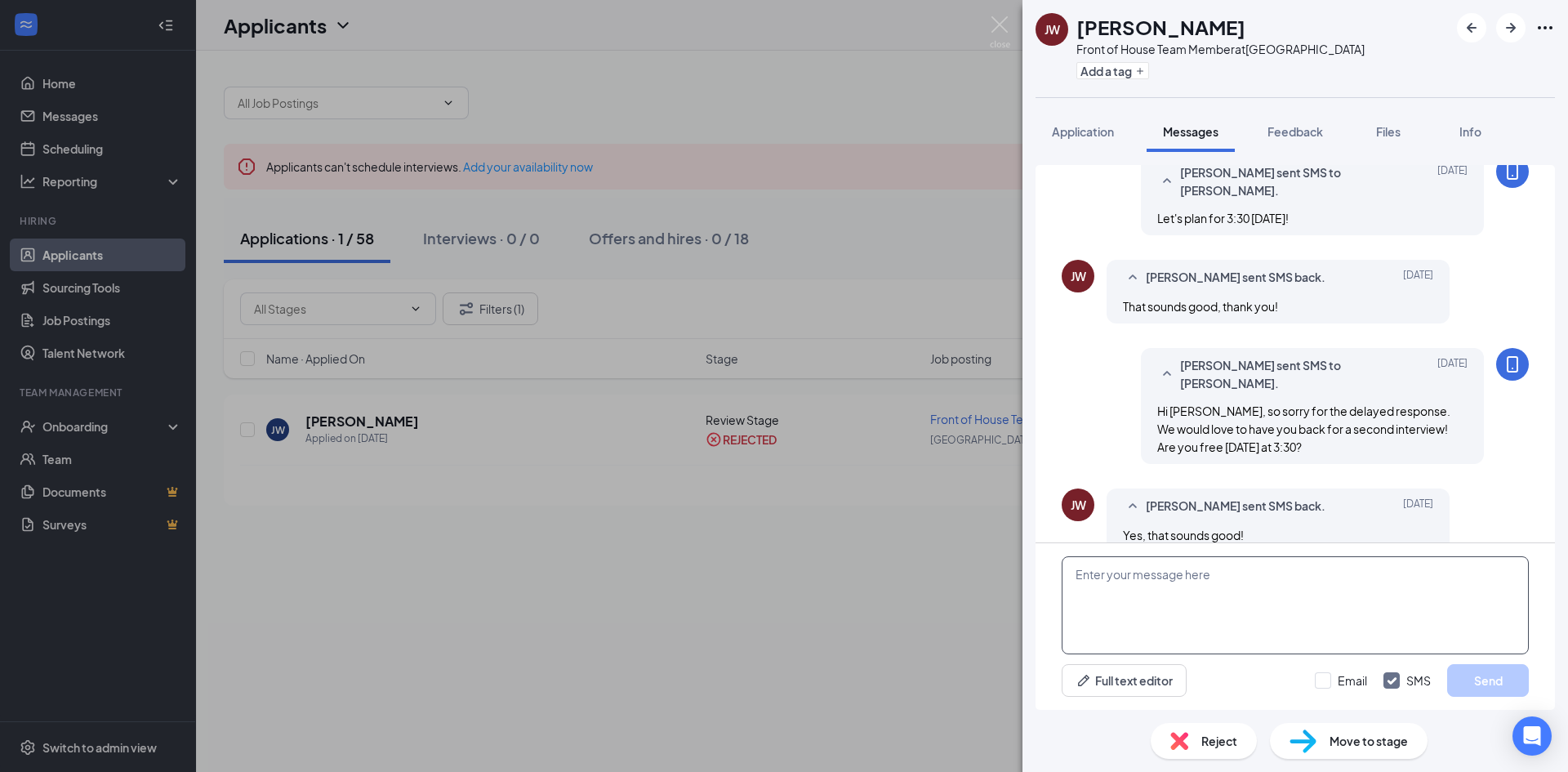
scroll to position [572, 0]
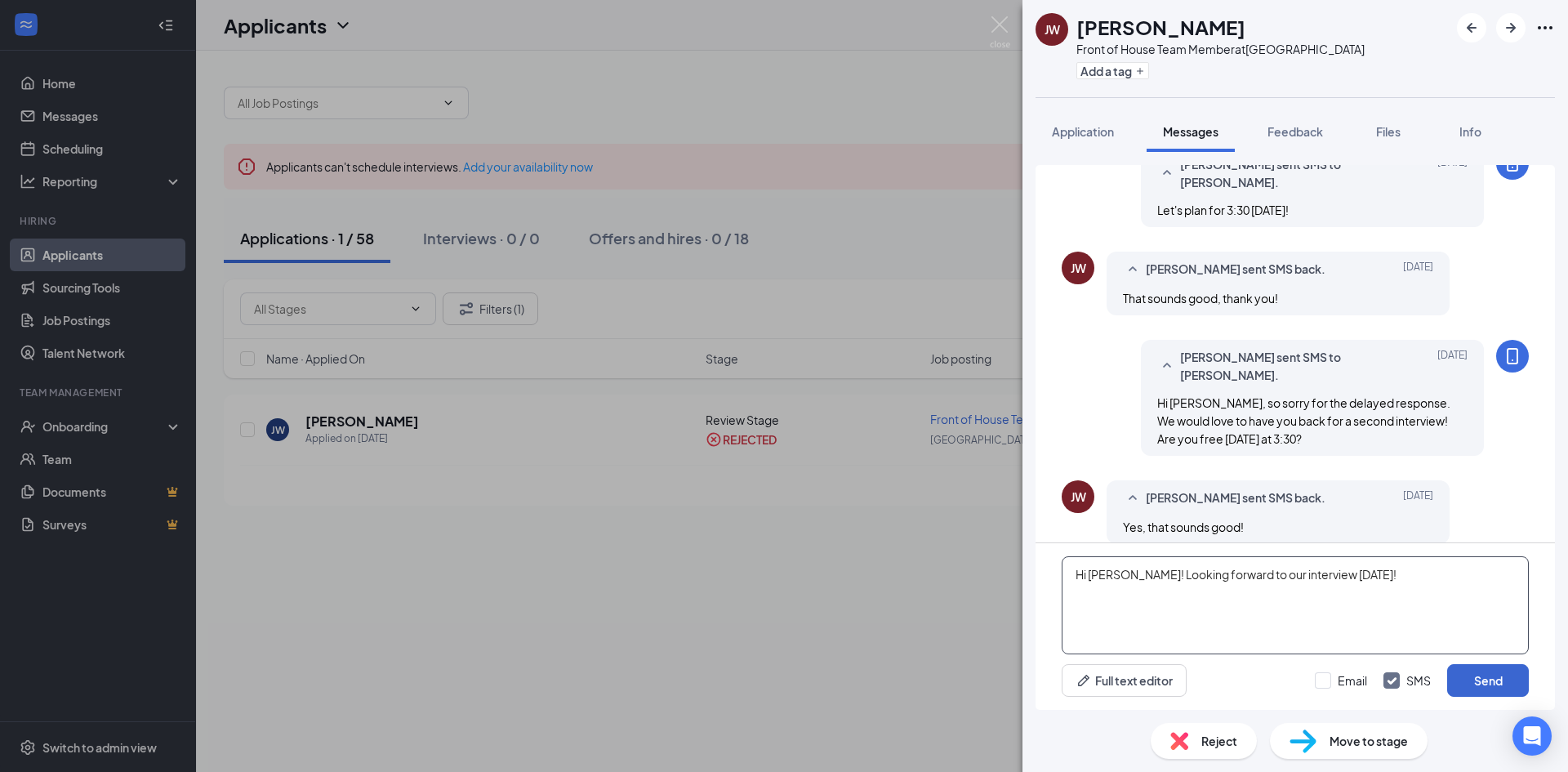
type textarea "Hi [PERSON_NAME]! Looking forward to our interview [DATE]!"
click at [1496, 674] on button "Send" at bounding box center [1488, 680] width 82 height 33
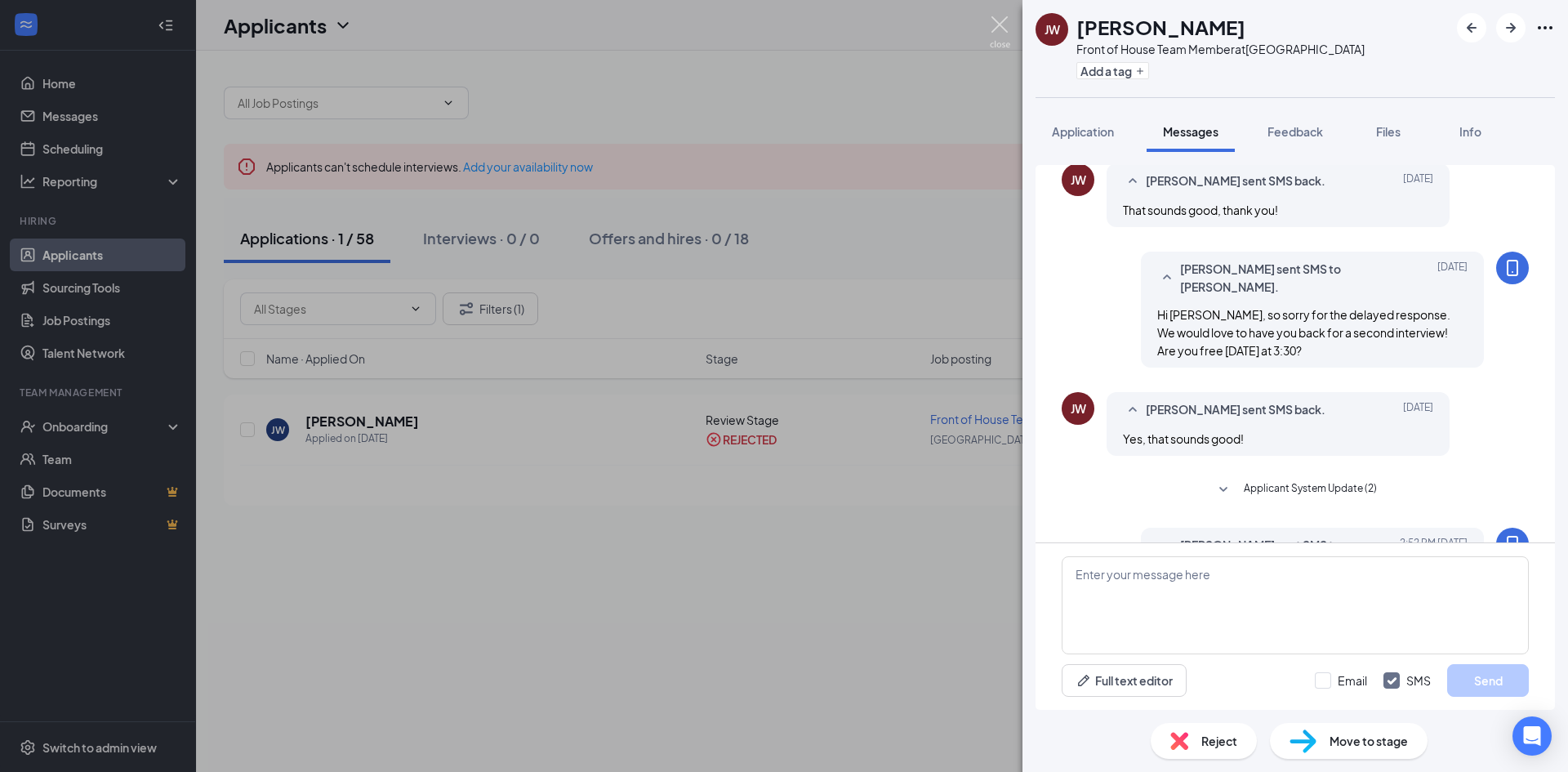
click at [1003, 22] on img at bounding box center [1000, 33] width 21 height 32
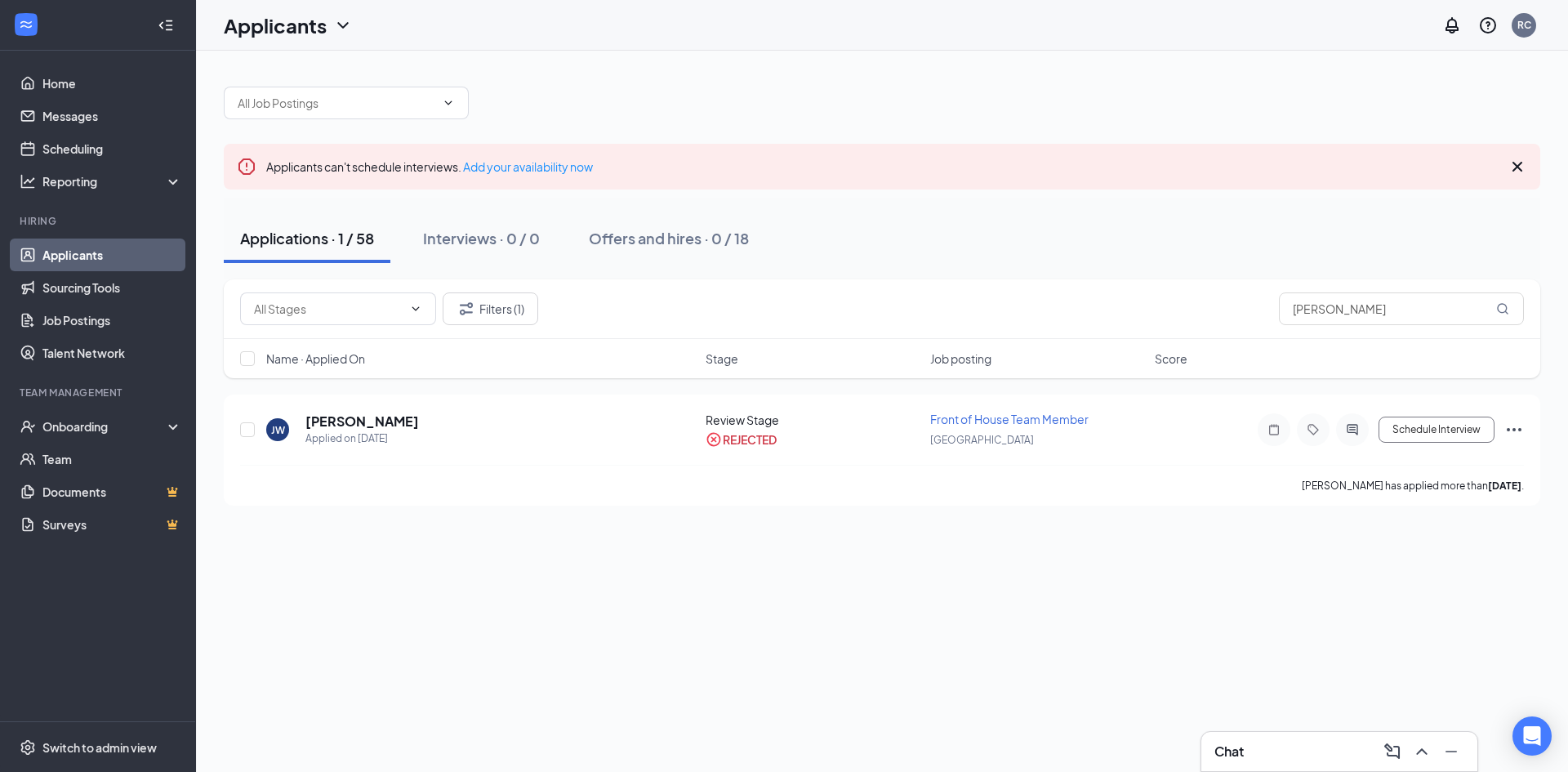
click at [1311, 751] on div "Chat" at bounding box center [1339, 751] width 250 height 26
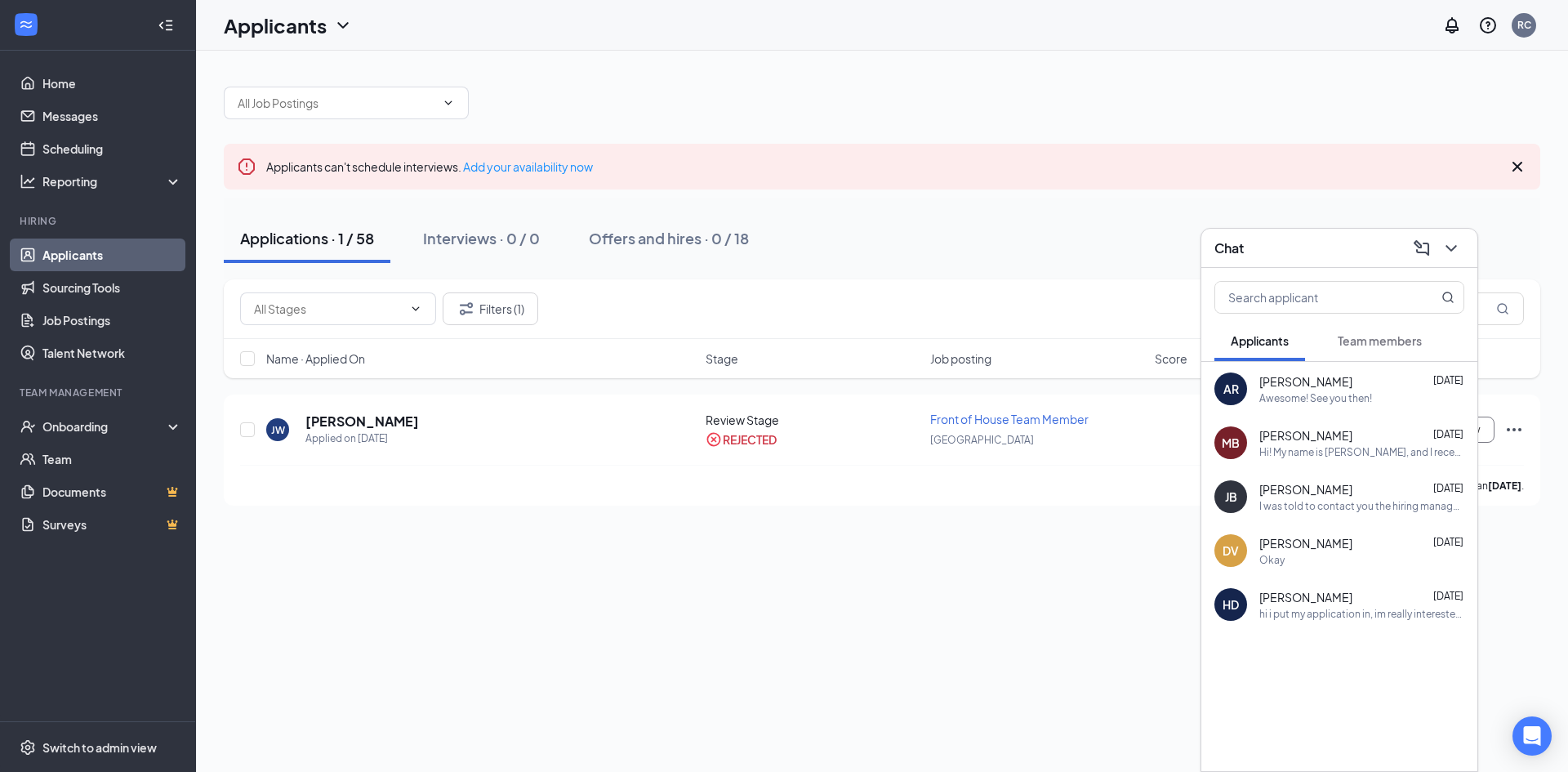
click at [1355, 344] on span "Team members" at bounding box center [1380, 340] width 84 height 15
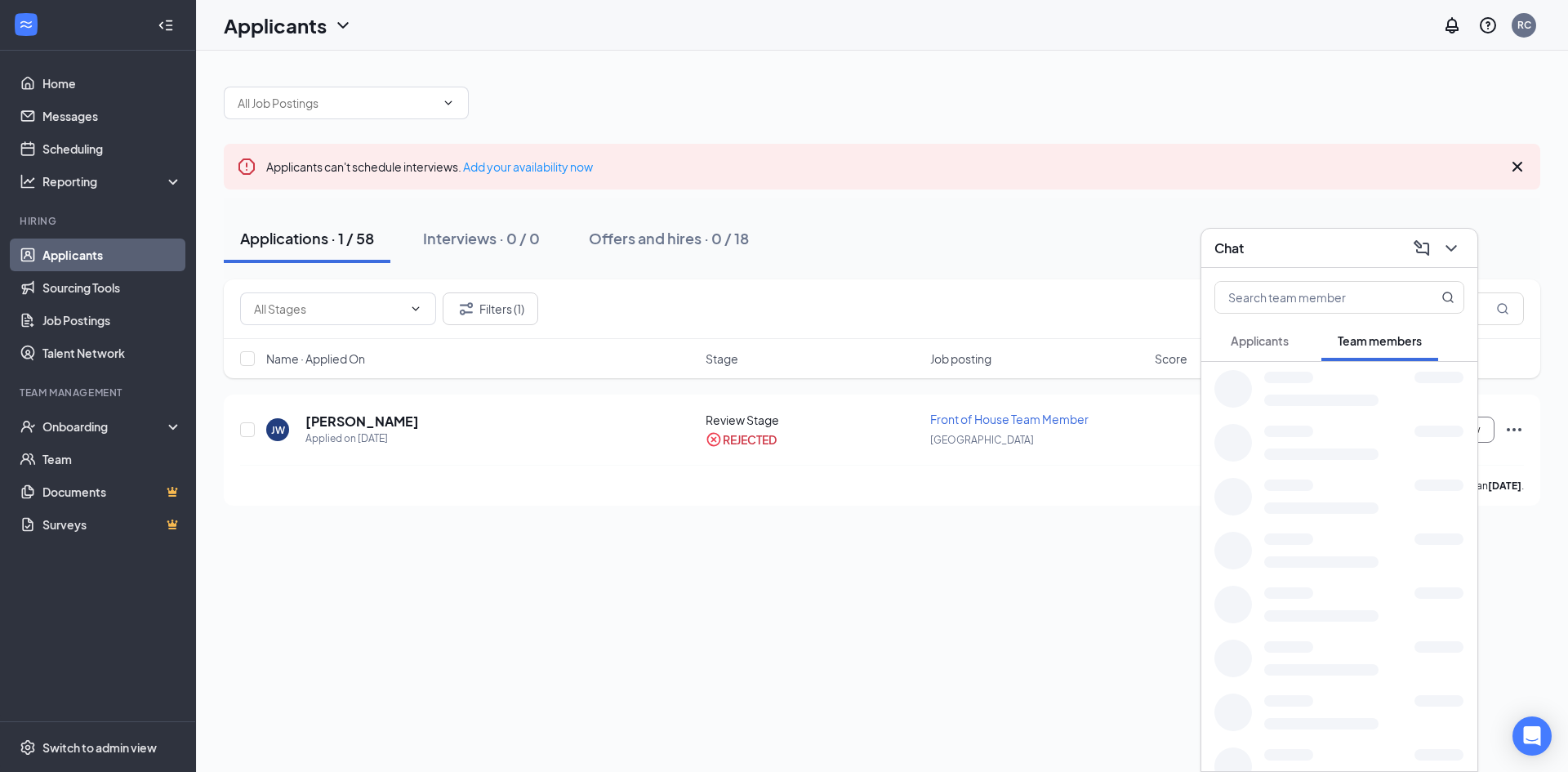
click at [1266, 338] on span "Applicants" at bounding box center [1259, 340] width 58 height 15
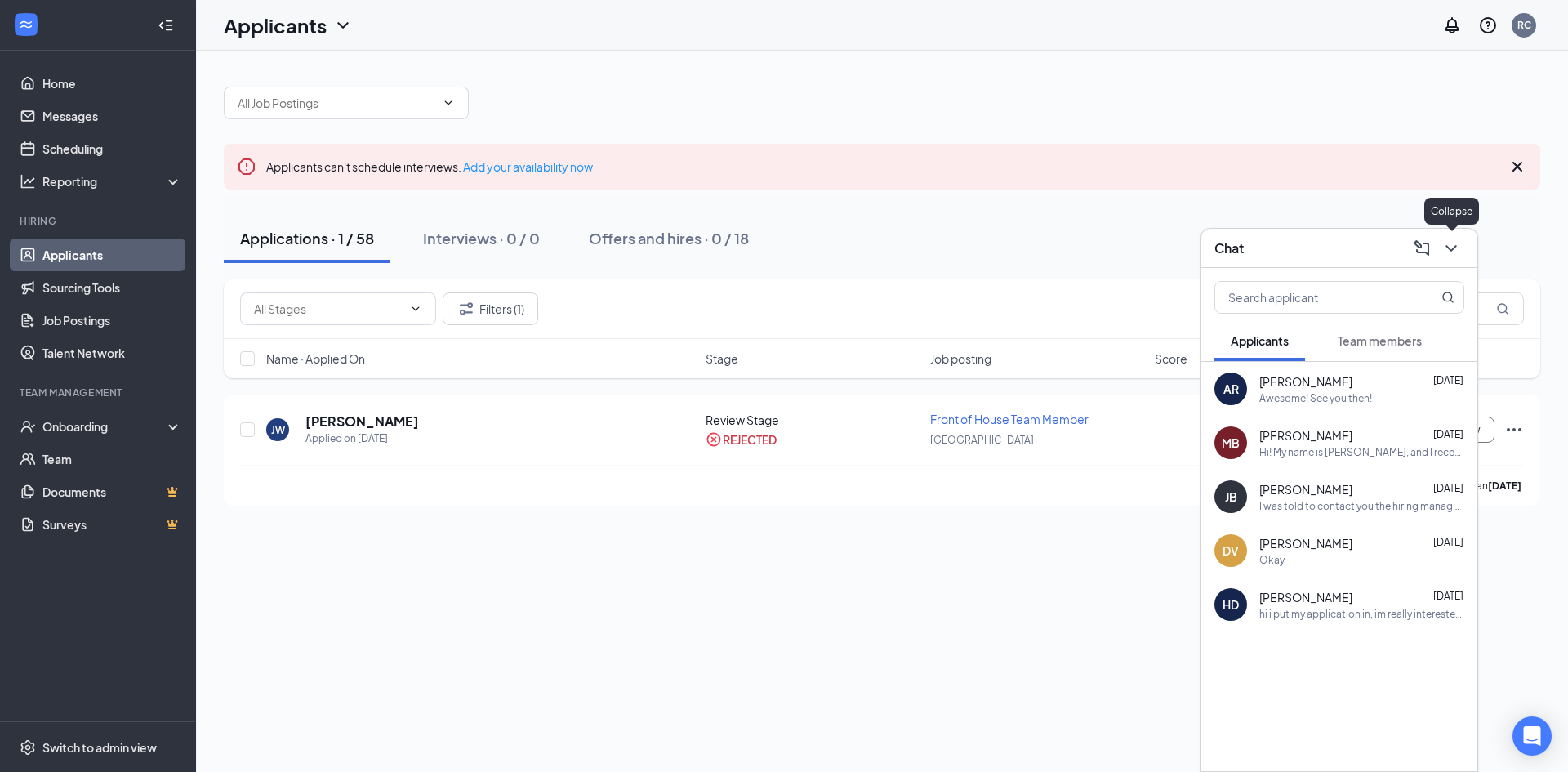
click at [1461, 248] on button at bounding box center [1451, 248] width 26 height 26
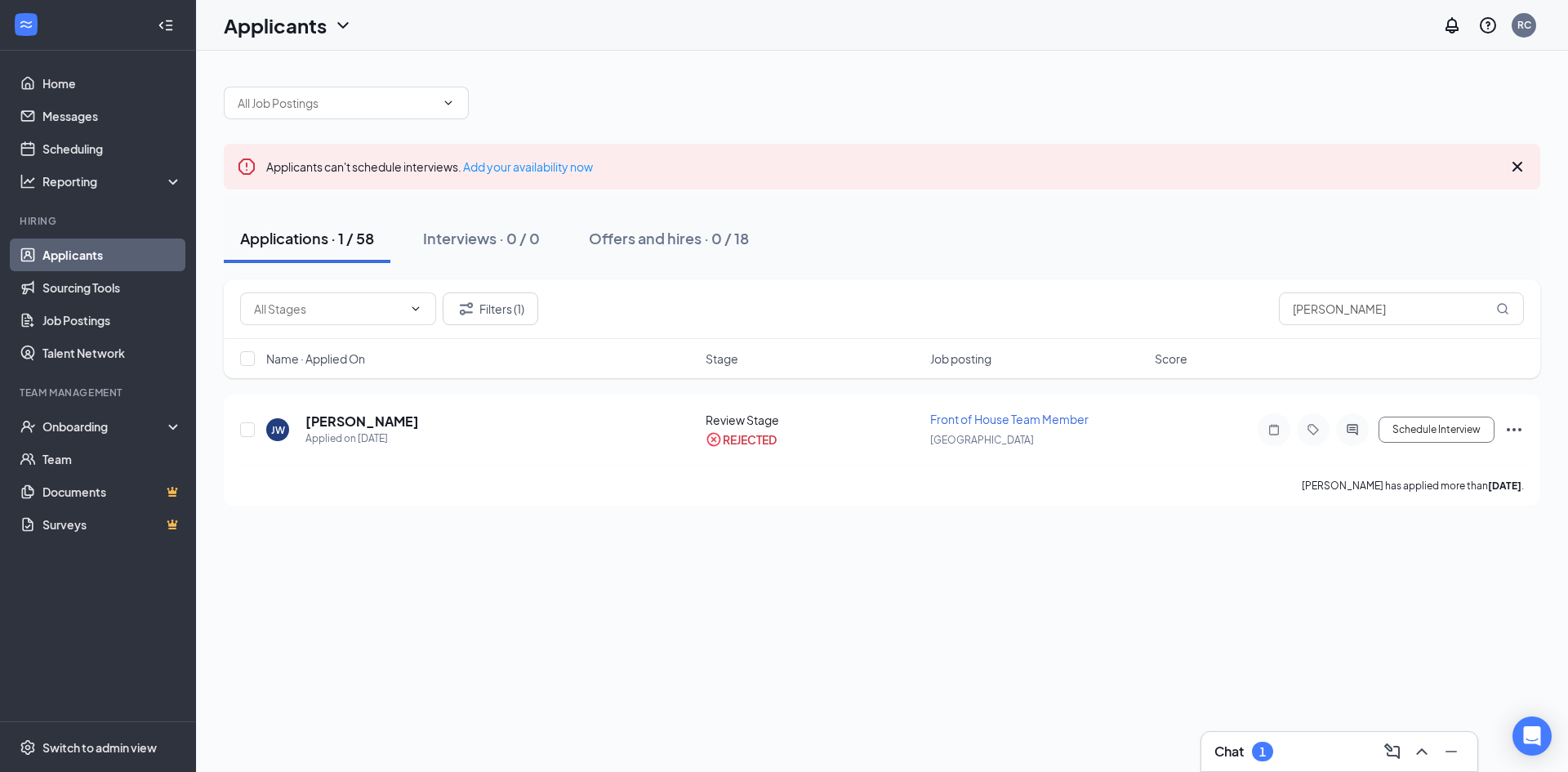
click at [1278, 734] on div "Chat 1" at bounding box center [1339, 751] width 276 height 39
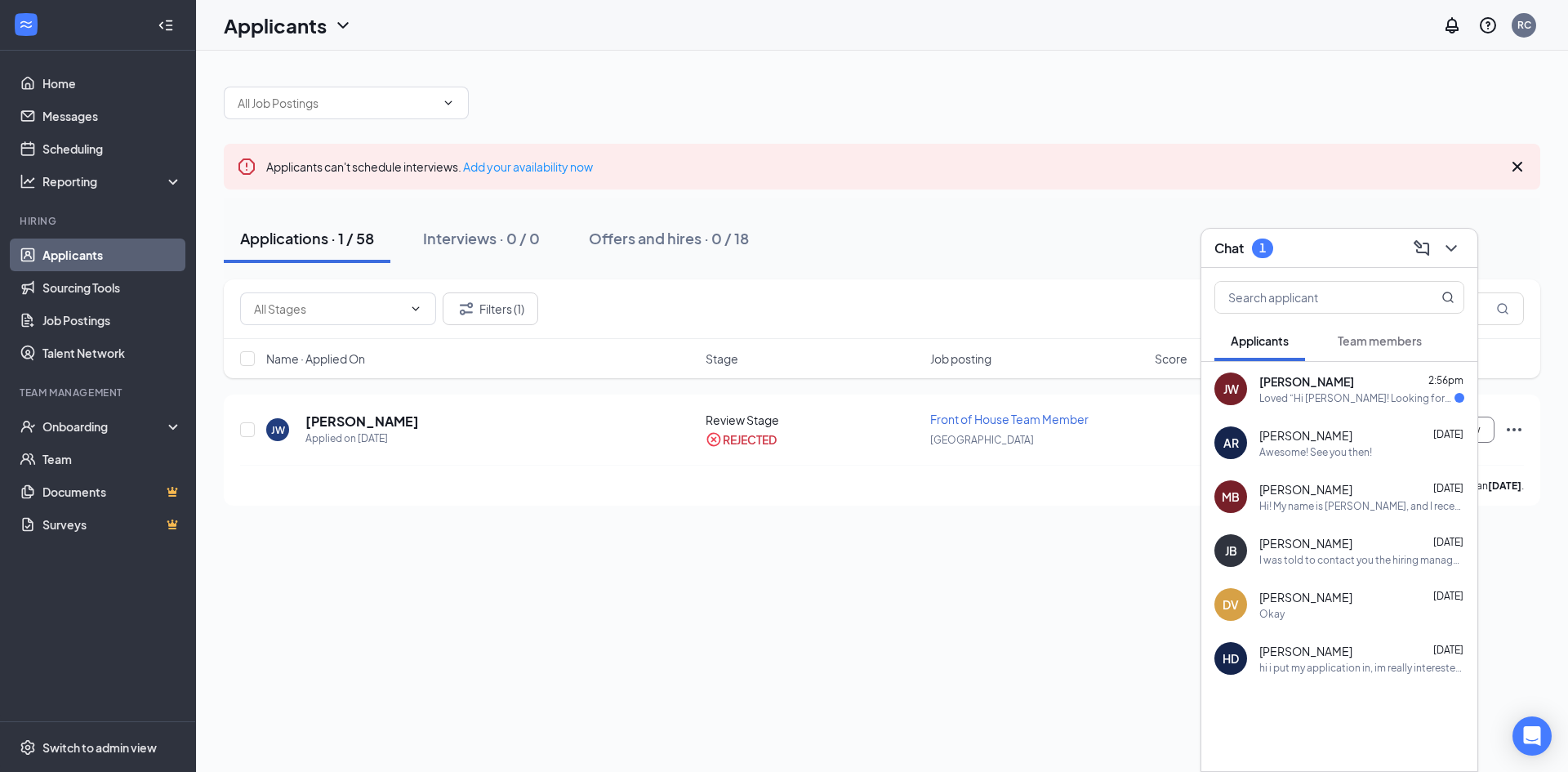
click at [1366, 398] on div "Loved “Hi [PERSON_NAME]! Looking forward to our interview [DATE]!”" at bounding box center [1356, 398] width 195 height 14
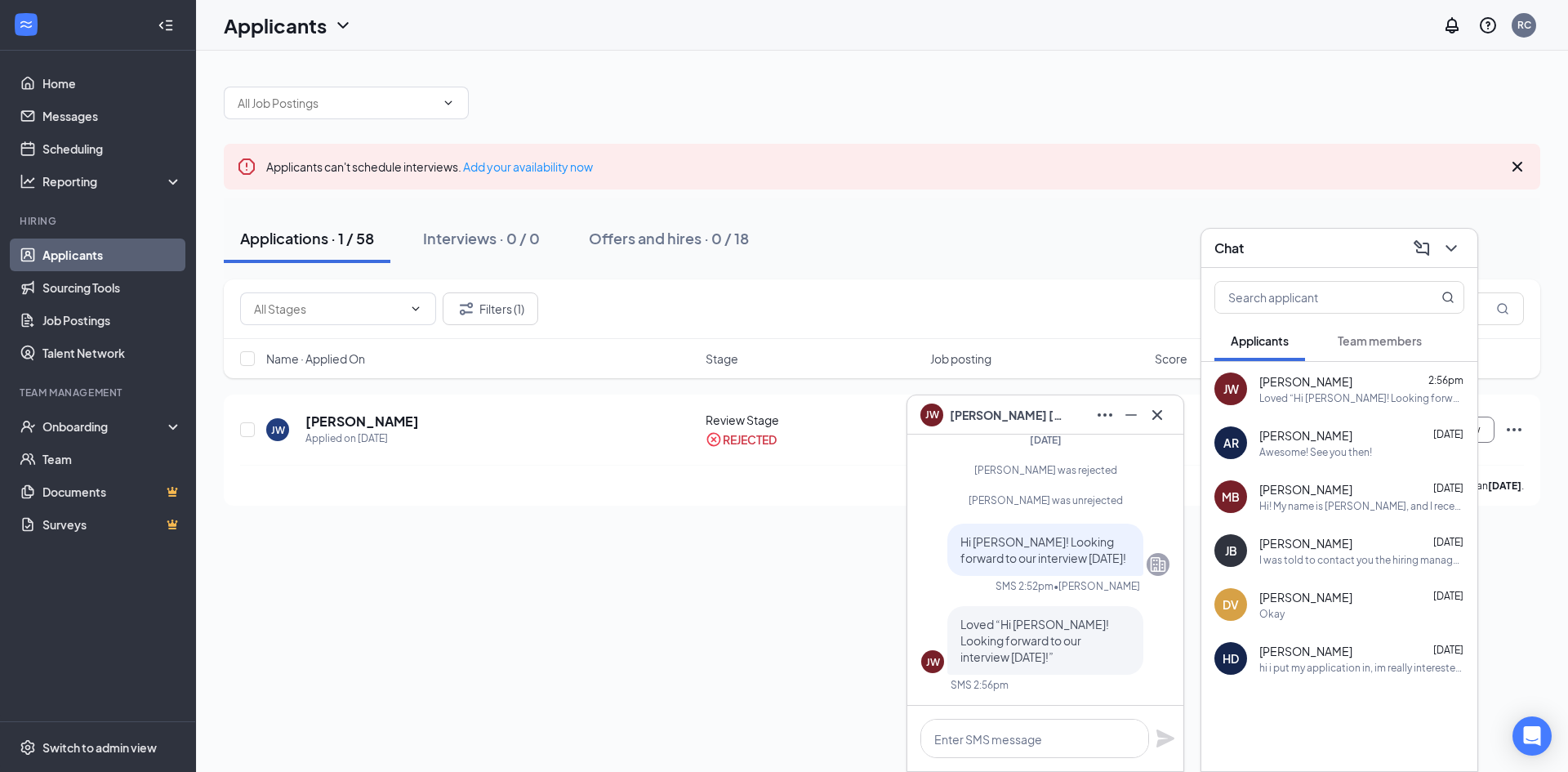
click at [1452, 254] on icon "ChevronDown" at bounding box center [1451, 248] width 20 height 20
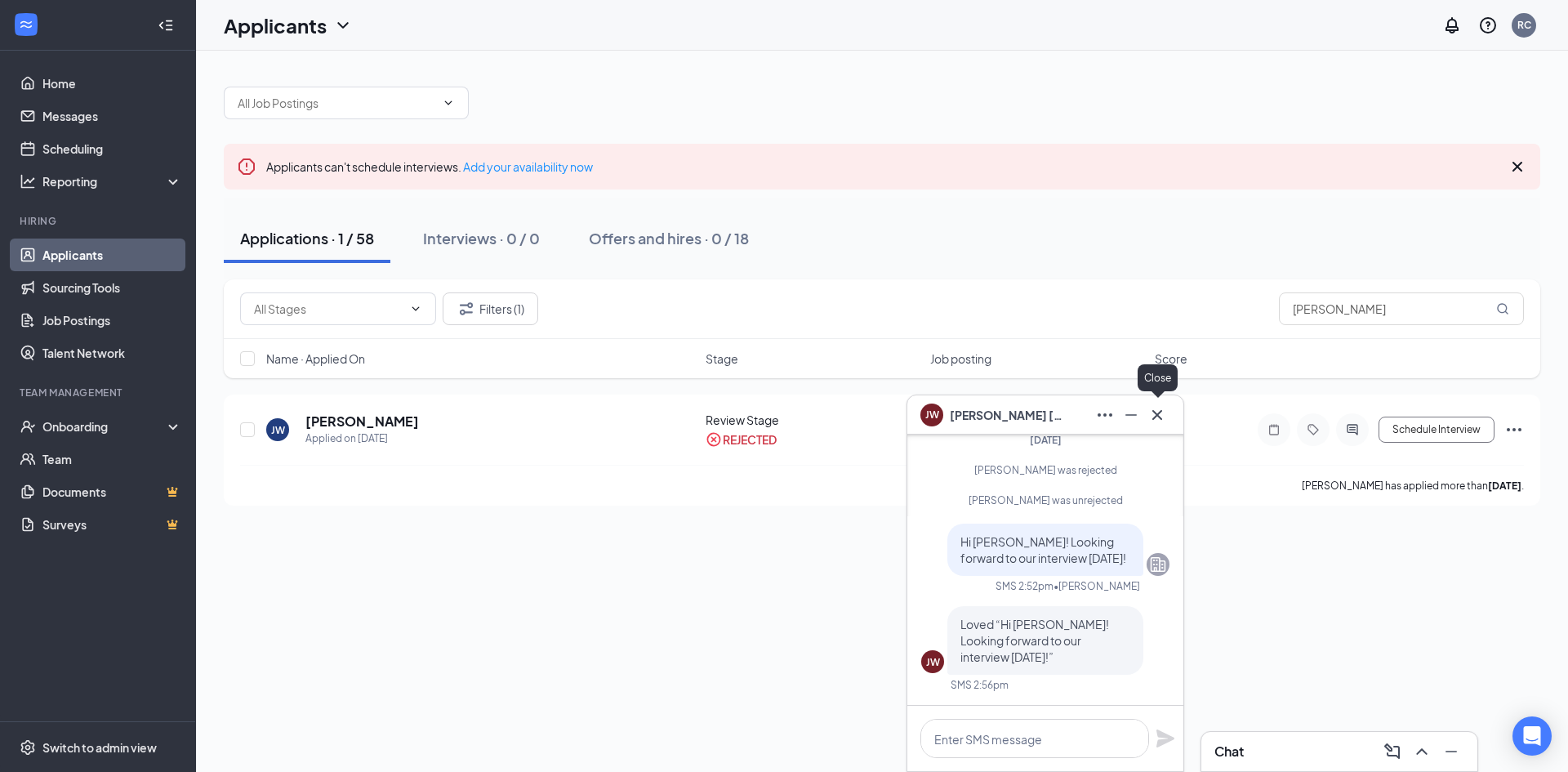
click at [1158, 422] on icon "Cross" at bounding box center [1157, 414] width 20 height 20
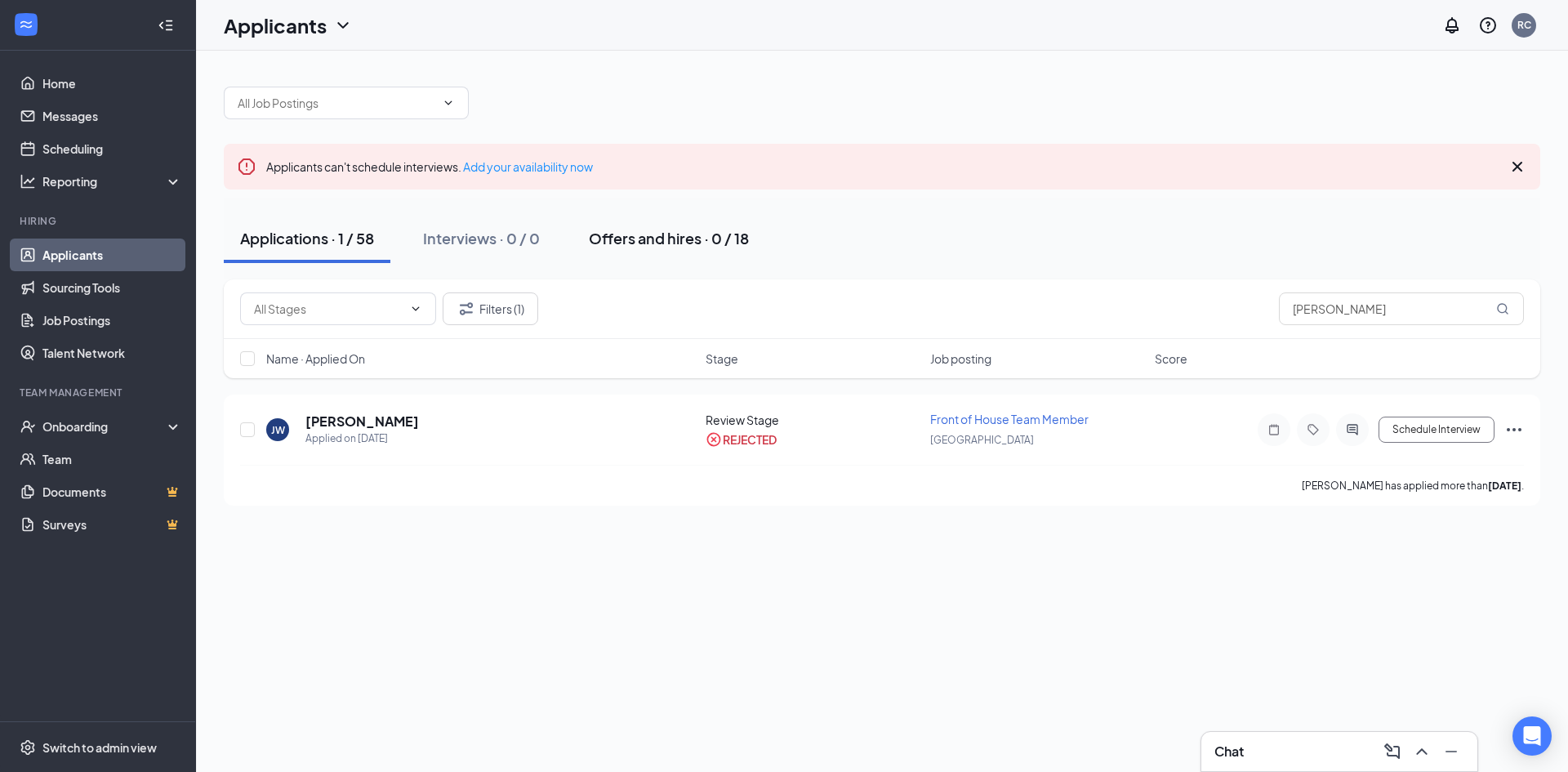
click at [810, 210] on div "Applications · 1 / 58 Interviews · 0 / 0 Offers and hires · 0 / 18" at bounding box center [882, 239] width 1316 height 82
click at [526, 324] on button "Filters (1)" at bounding box center [490, 309] width 95 height 33
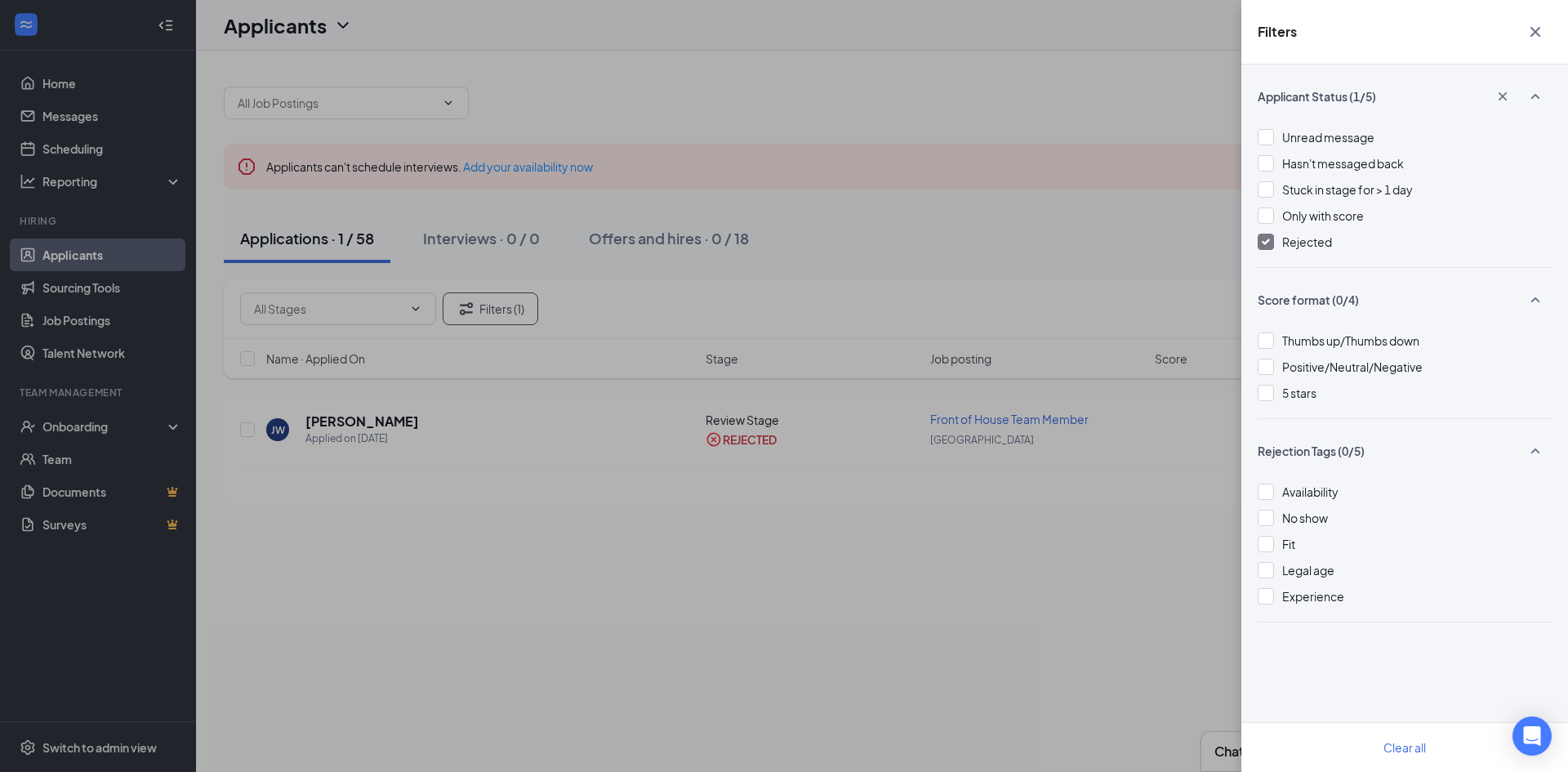
click at [1268, 241] on img at bounding box center [1265, 241] width 8 height 7
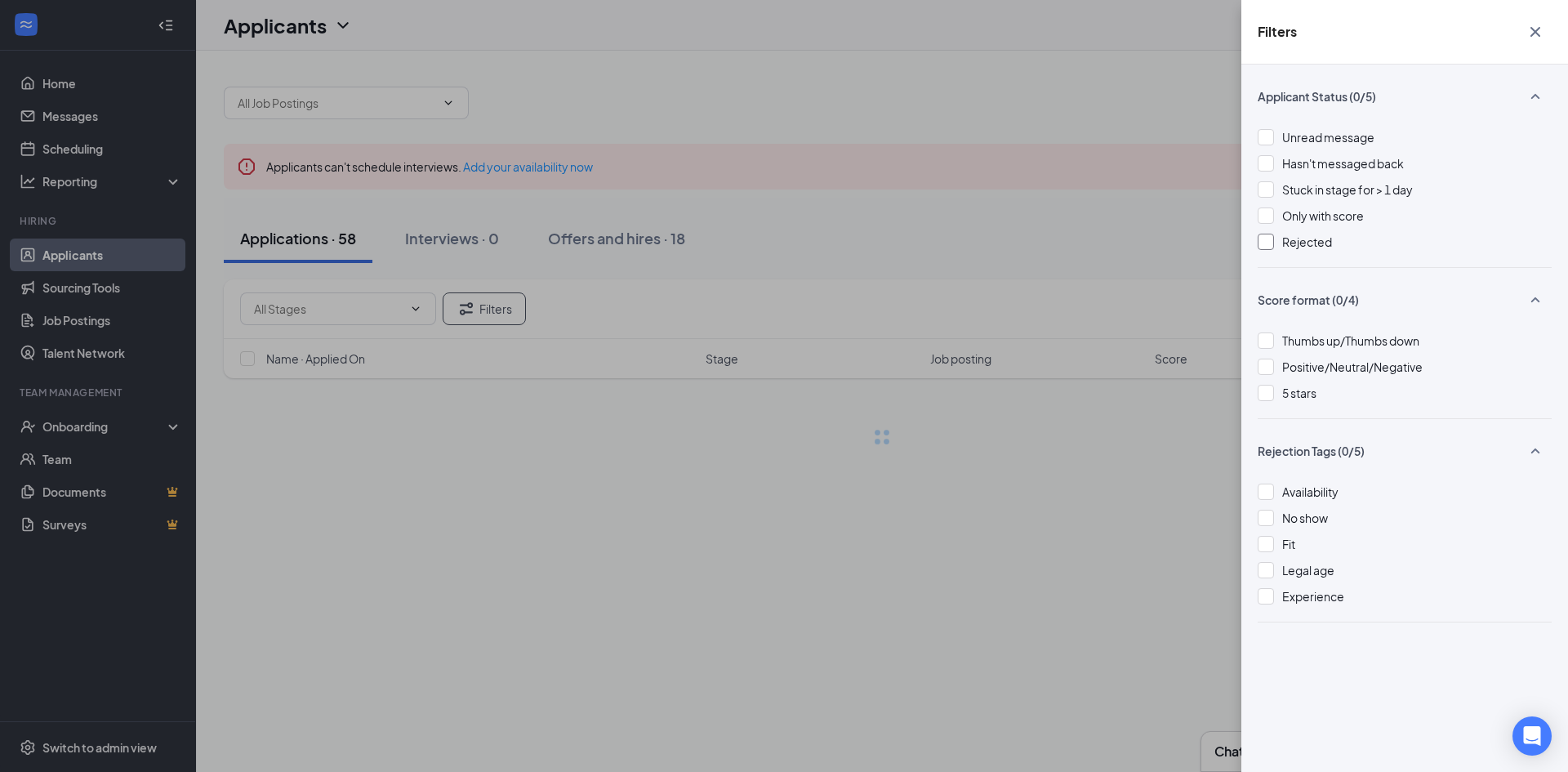
click at [984, 492] on div "Filters Applicant Status (0/5) Unread message Hasn't messaged back Stuck in sta…" at bounding box center [784, 386] width 1568 height 772
click at [935, 229] on div "Filters Applicant Status (0/5) Unread message Hasn't messaged back Stuck in sta…" at bounding box center [784, 386] width 1568 height 772
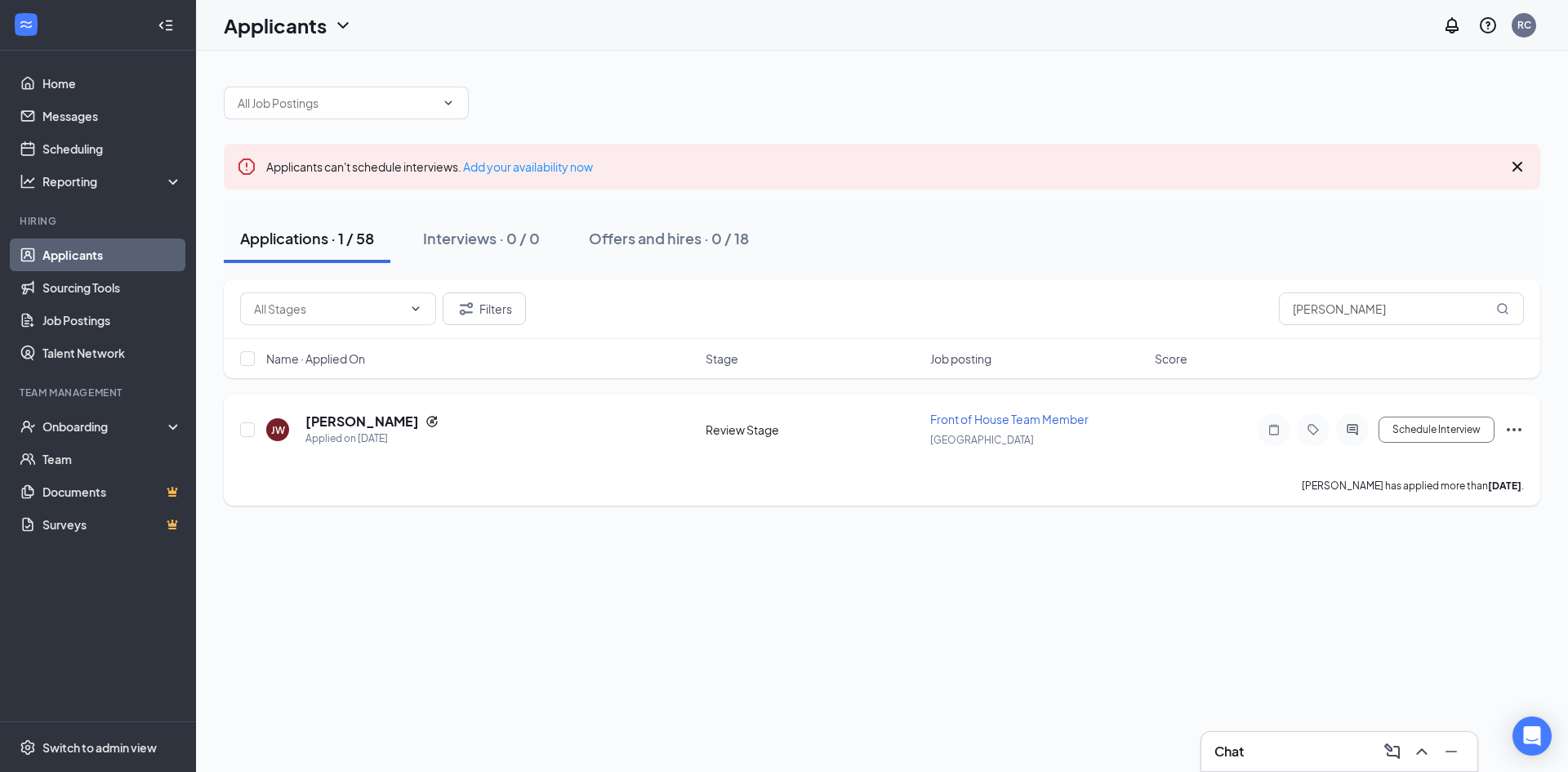
click at [1522, 434] on icon "Ellipses" at bounding box center [1513, 429] width 20 height 20
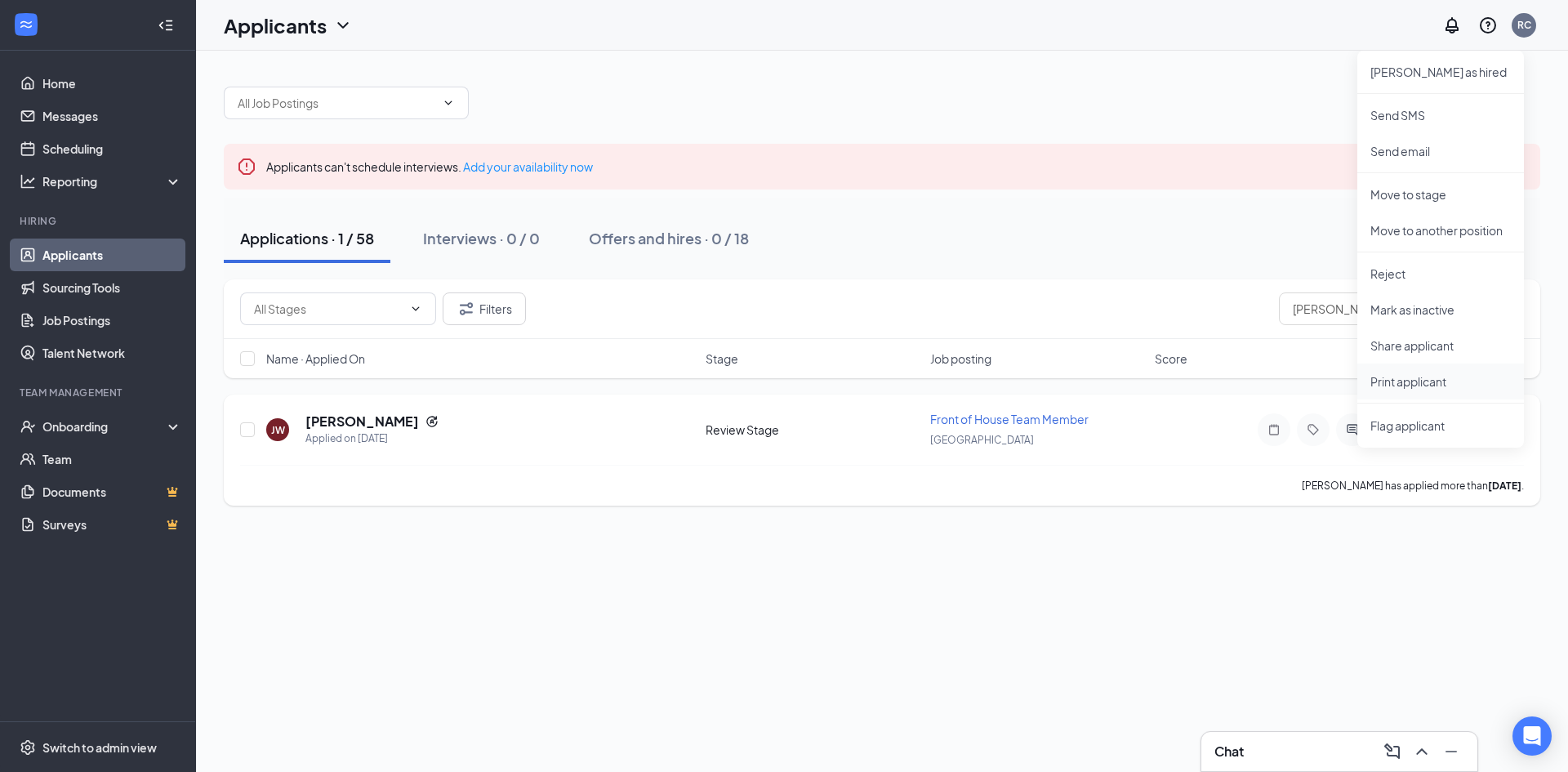
click at [1412, 379] on p "Print applicant" at bounding box center [1440, 381] width 141 height 17
